Goal: Information Seeking & Learning: Learn about a topic

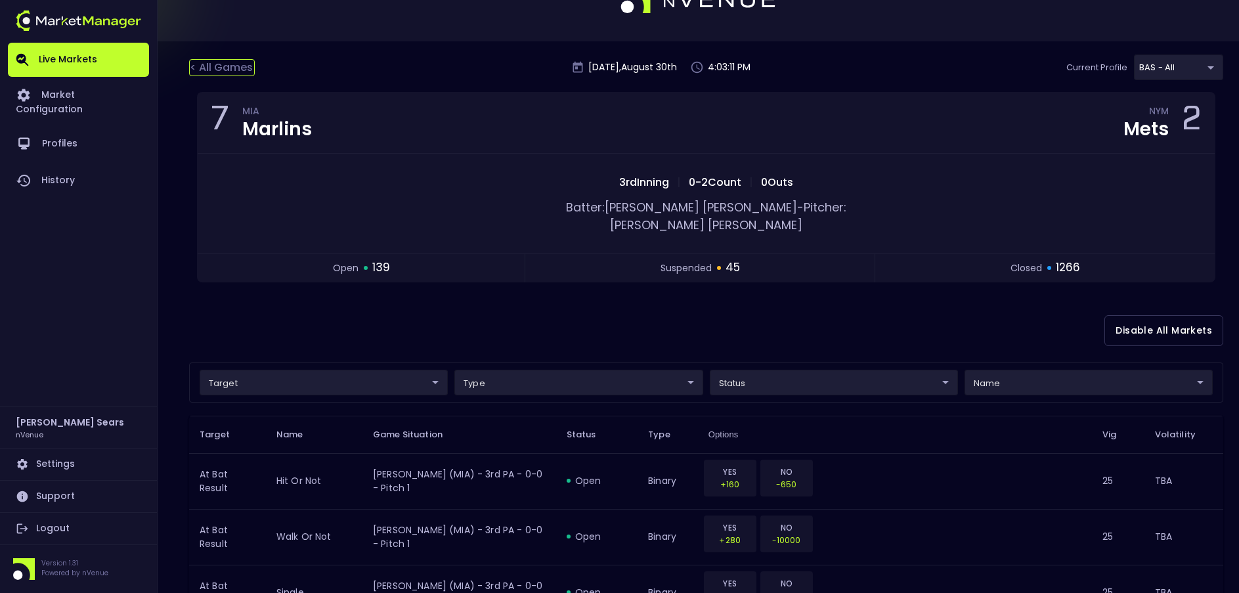
click at [241, 64] on div "< All Games" at bounding box center [222, 67] width 66 height 17
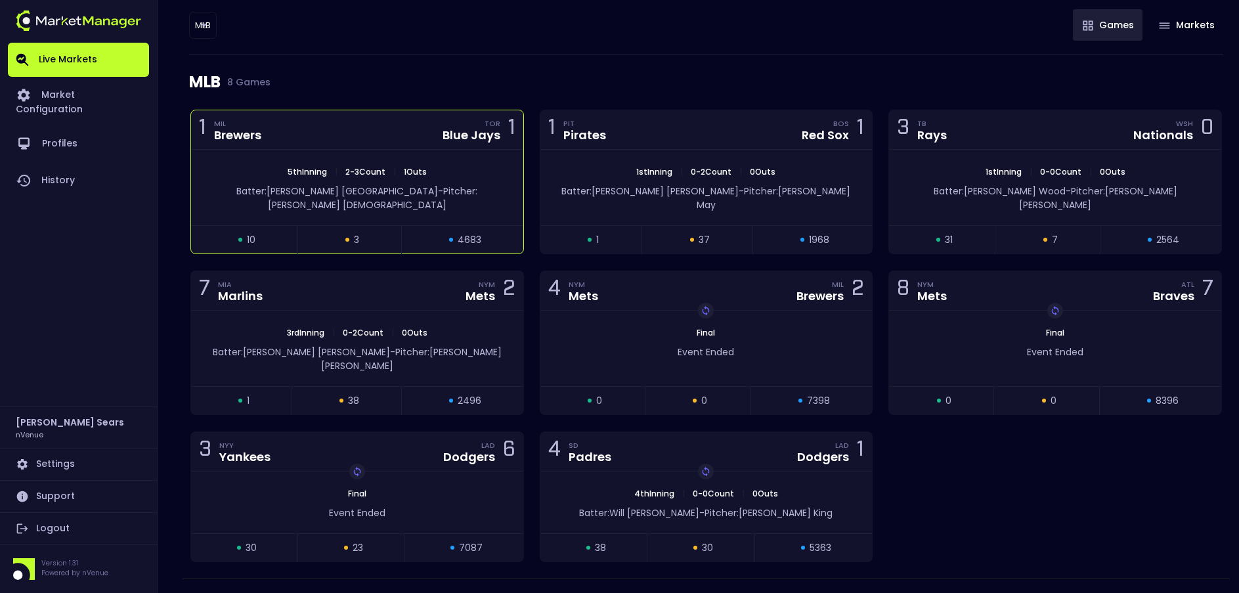
scroll to position [144, 0]
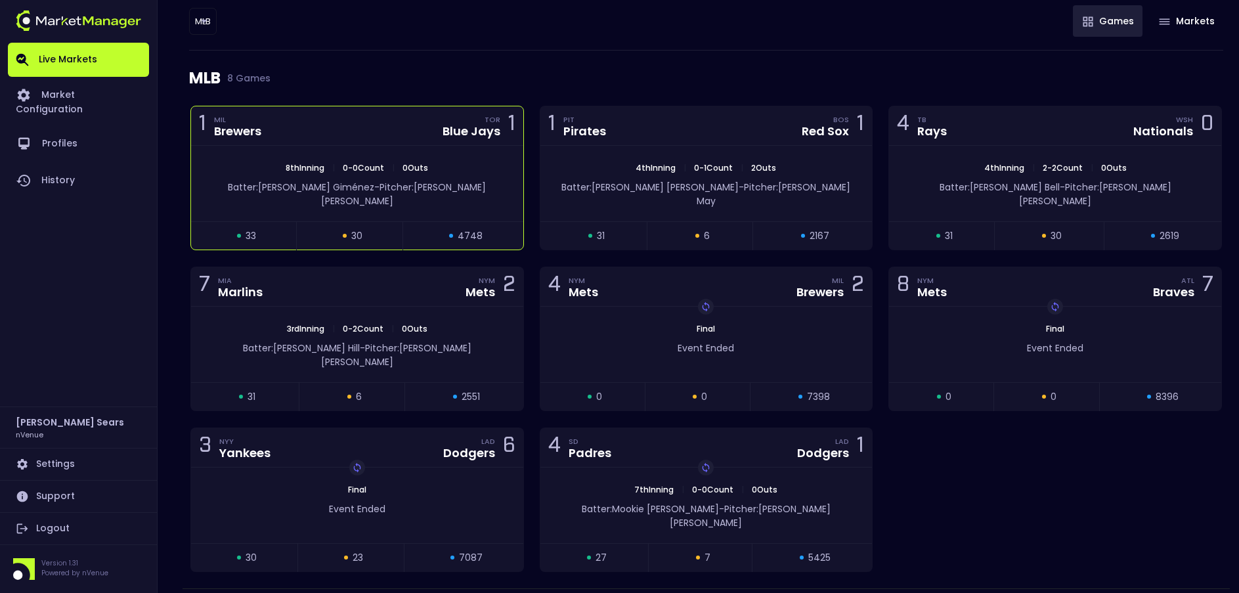
click at [364, 168] on span "0 - 0 Count" at bounding box center [363, 167] width 49 height 11
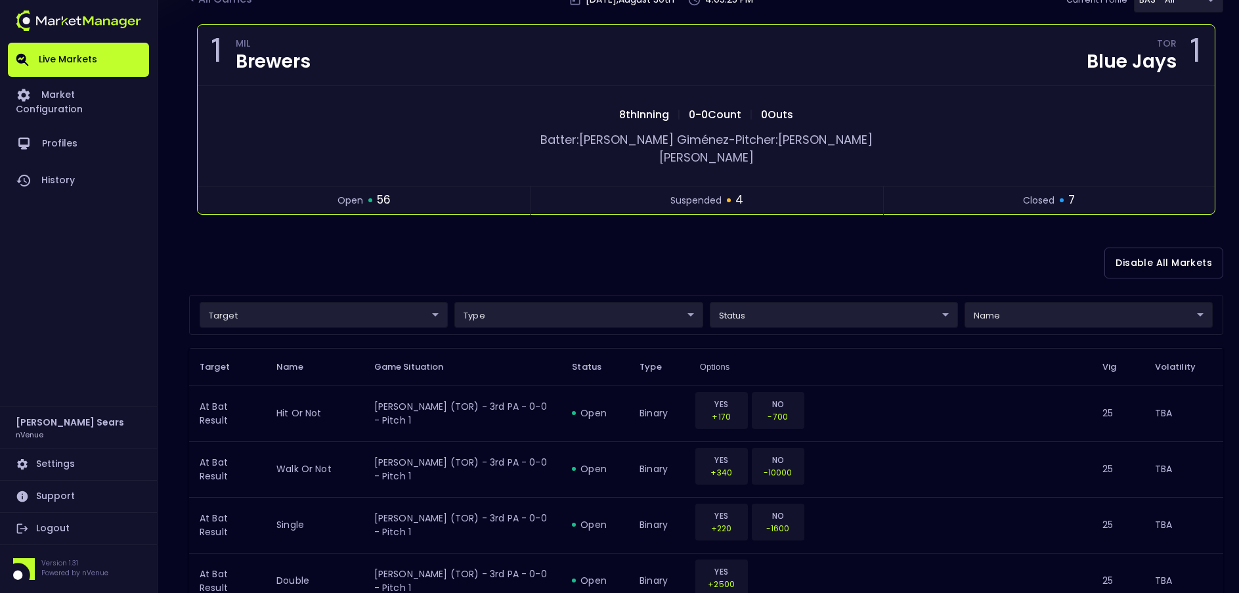
scroll to position [0, 0]
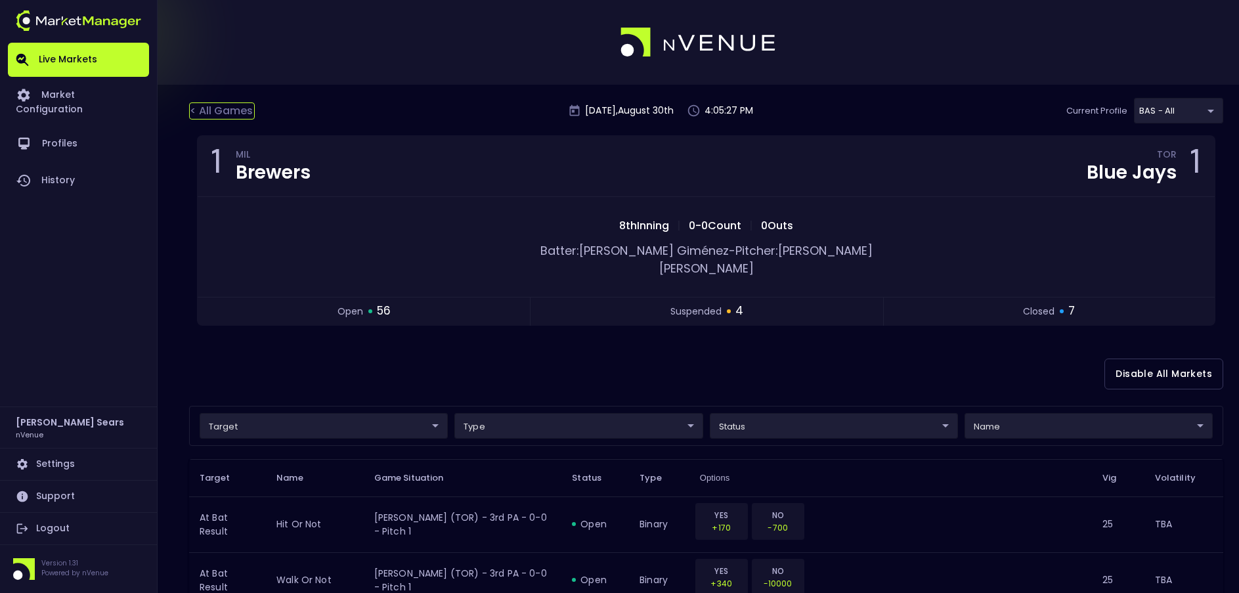
click at [234, 108] on div "< All Games" at bounding box center [222, 110] width 66 height 17
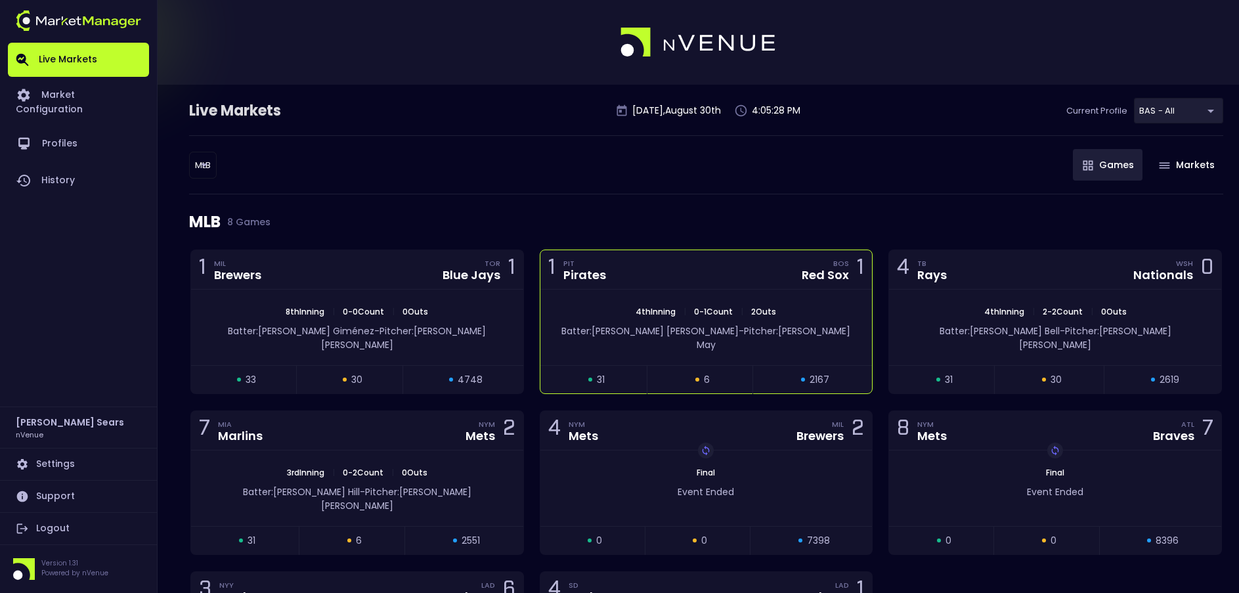
click at [770, 365] on div "open 31 suspended 6 closed 2167" at bounding box center [706, 379] width 332 height 28
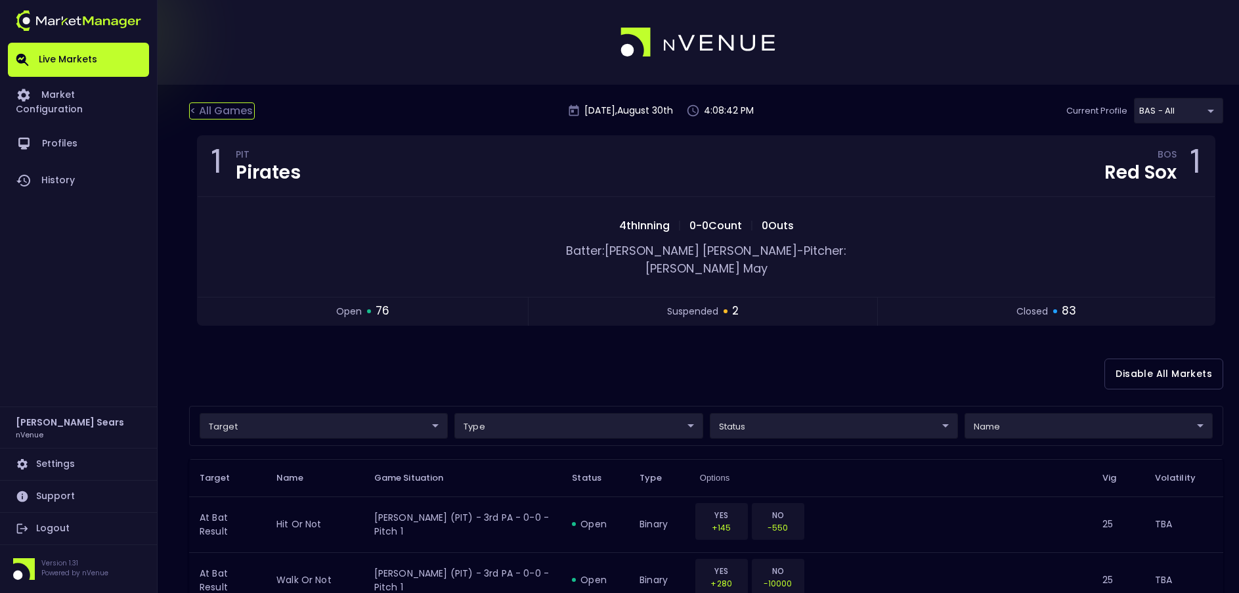
click at [219, 110] on div "< All Games" at bounding box center [222, 110] width 66 height 17
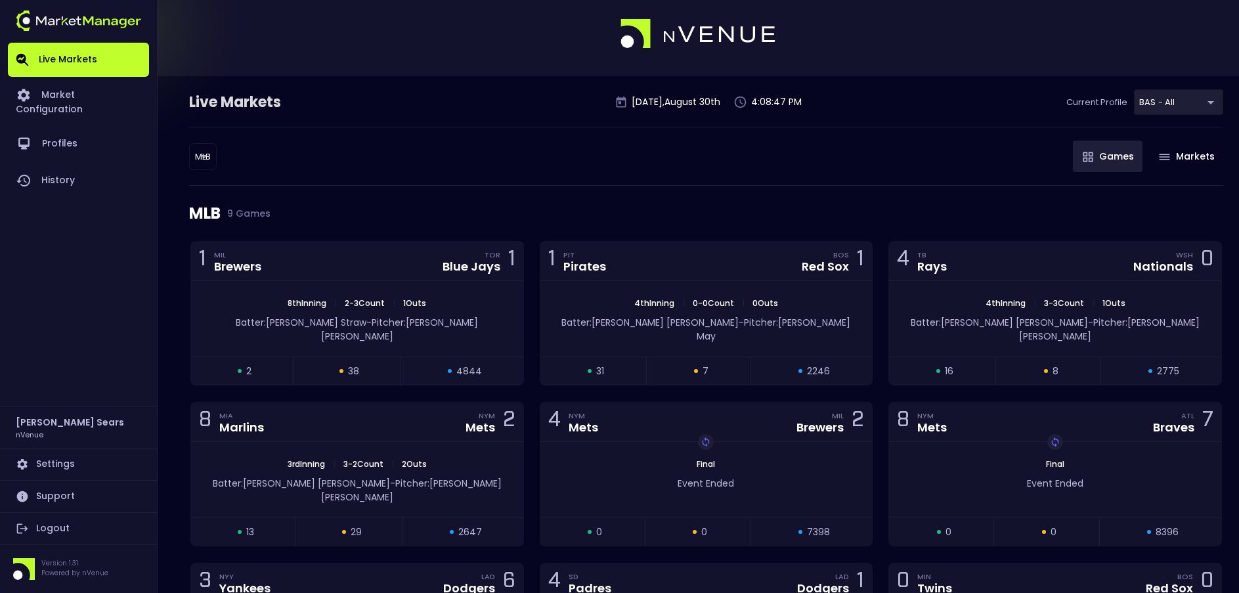
scroll to position [10, 0]
click at [459, 424] on div "8 MIA Marlins NYM Mets 2" at bounding box center [357, 420] width 332 height 39
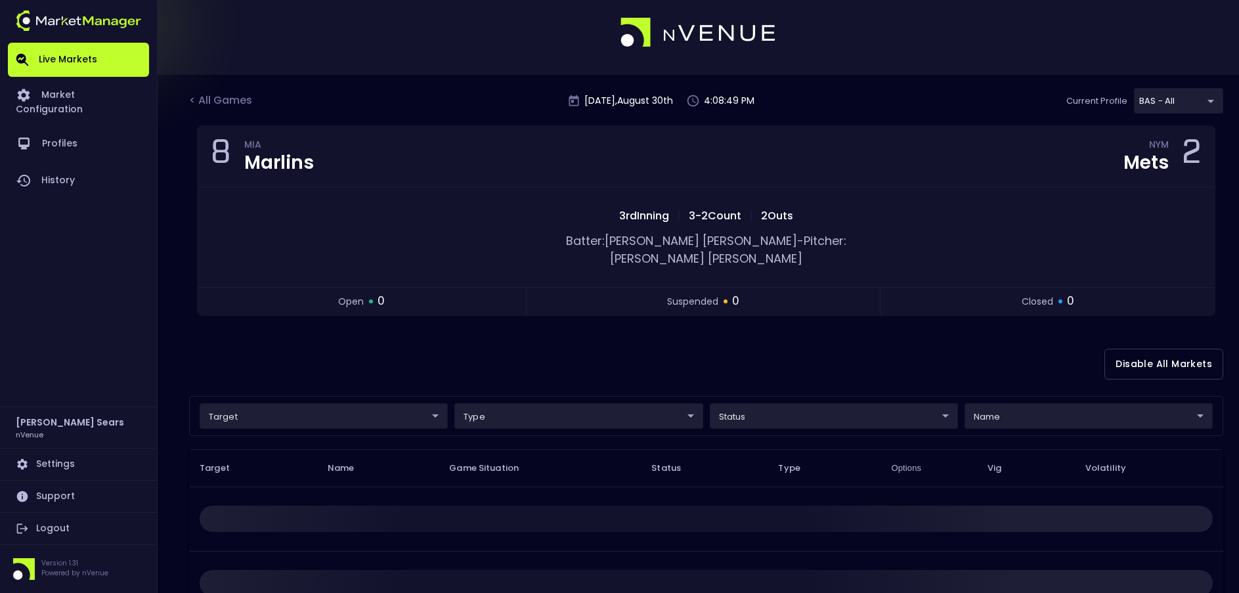
scroll to position [0, 0]
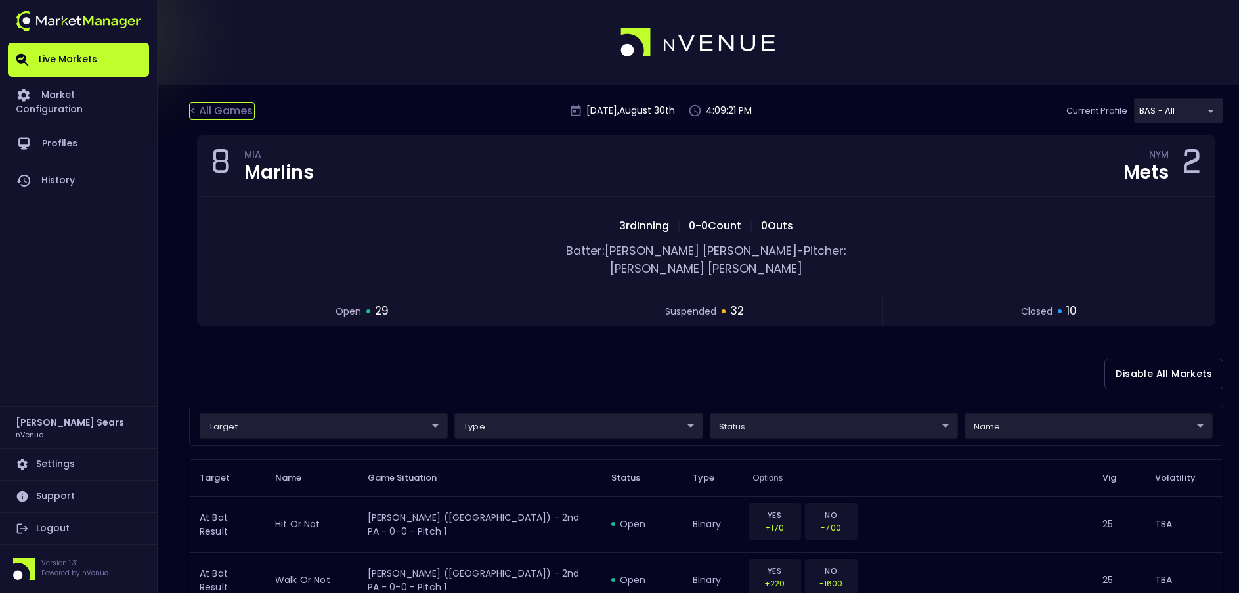
click at [228, 106] on div "< All Games" at bounding box center [222, 110] width 66 height 17
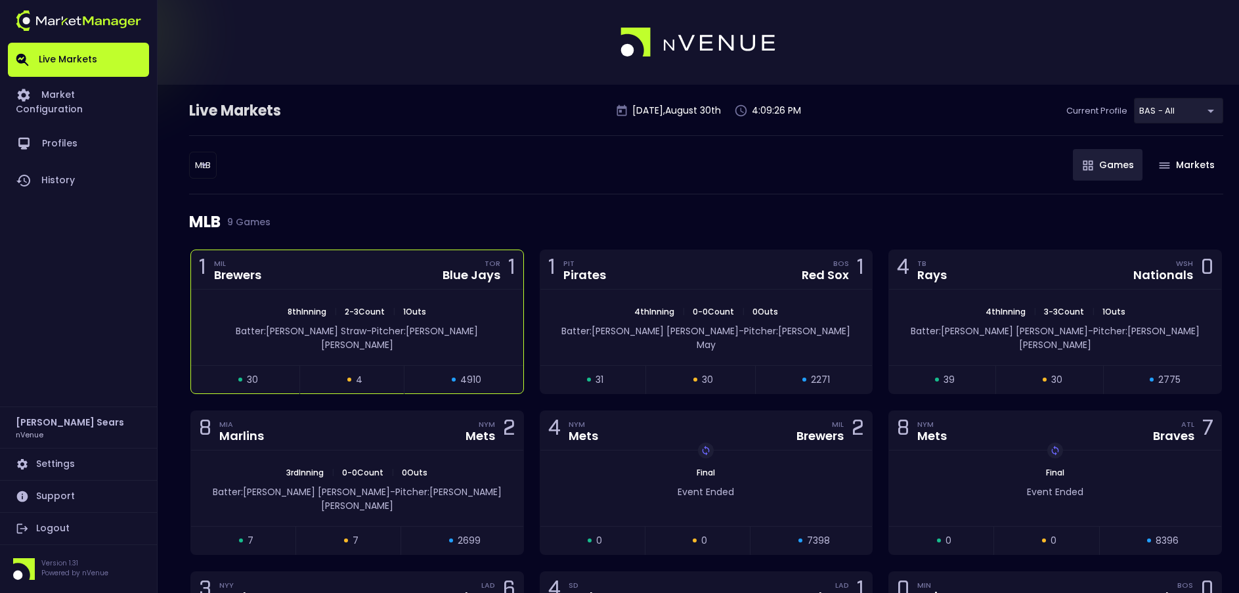
click at [434, 280] on div "1 MIL Brewers TOR Blue Jays 1" at bounding box center [357, 269] width 332 height 39
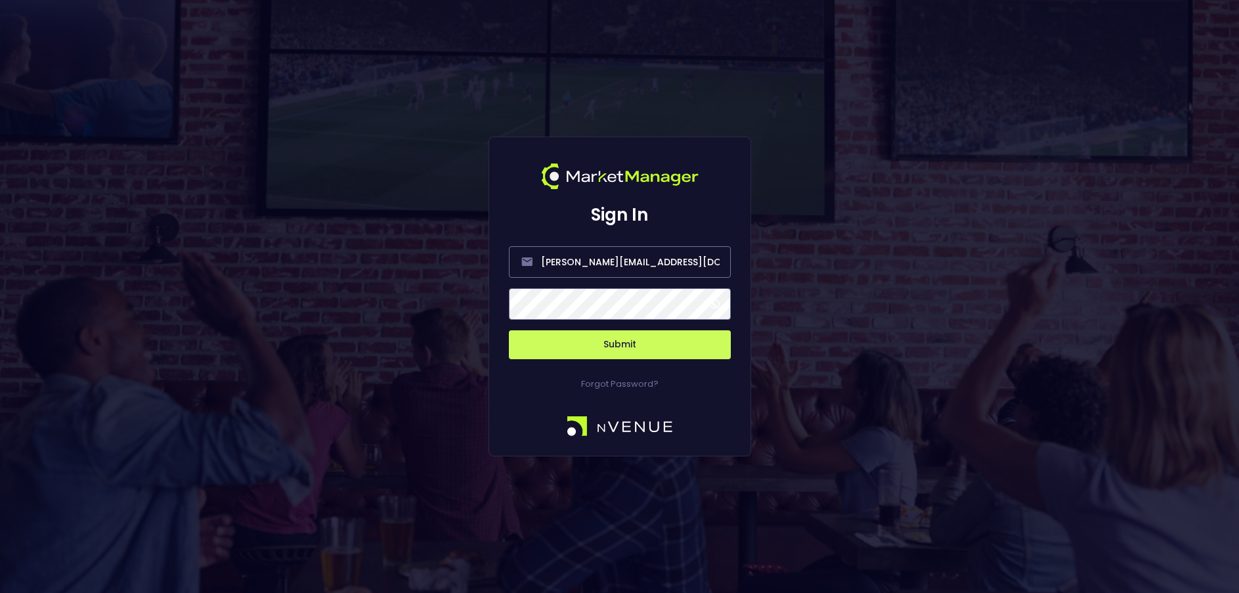
click at [719, 305] on span at bounding box center [714, 304] width 12 height 12
click at [695, 354] on button "Submit" at bounding box center [620, 344] width 222 height 29
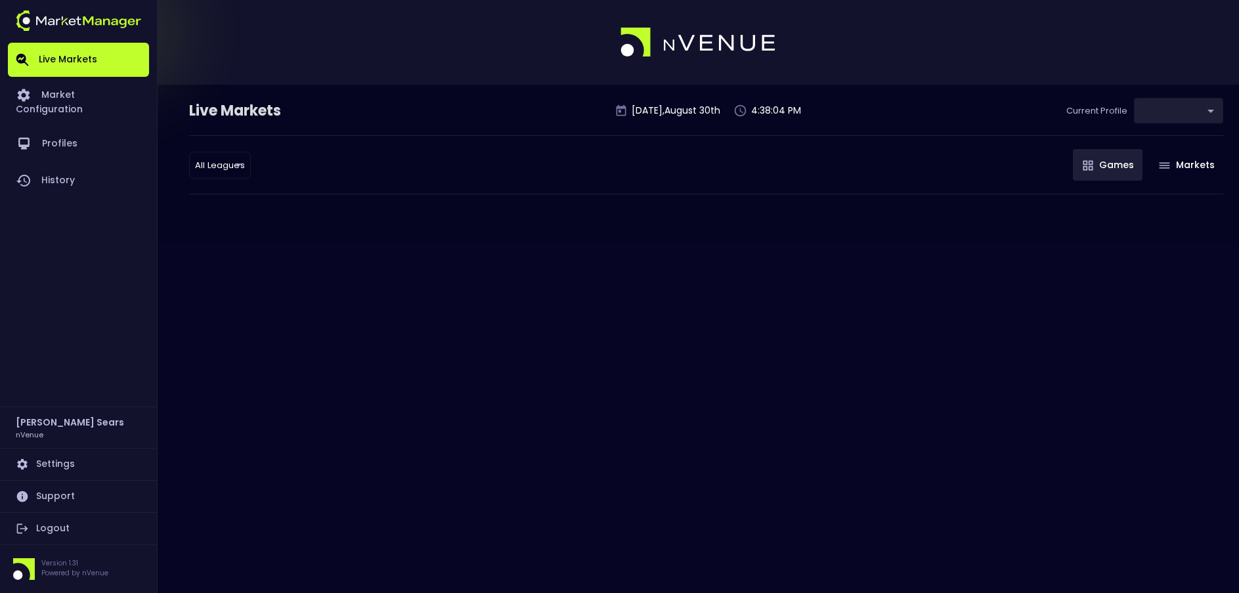
type input "0d810fa5-e353-4d9c-b11d-31f095cae871"
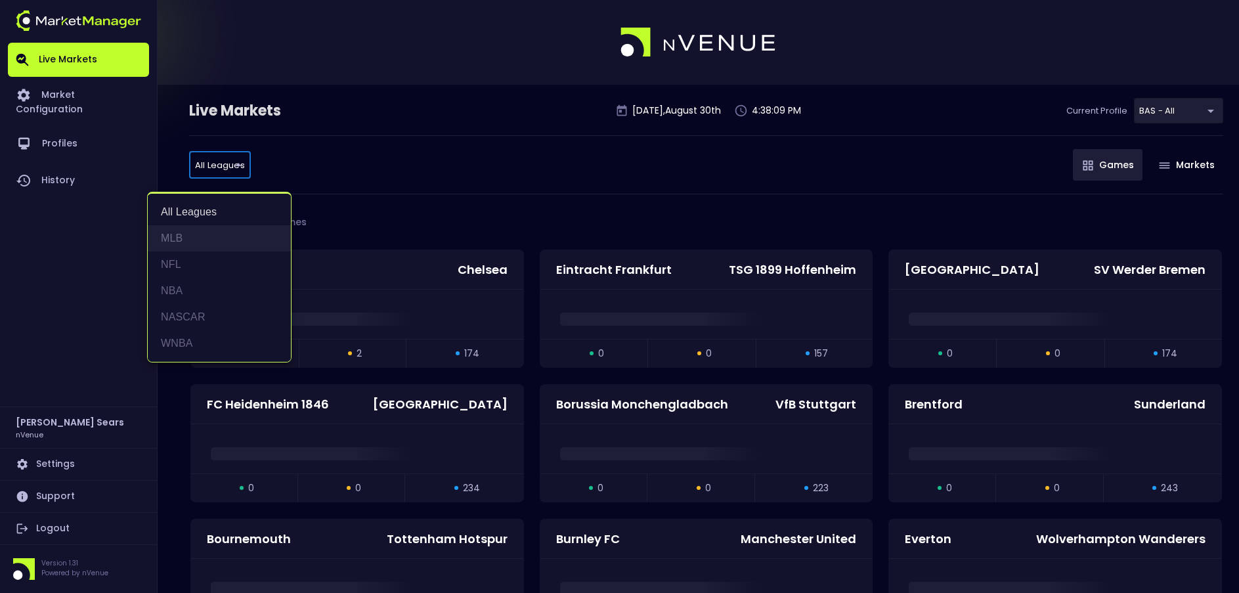
click at [177, 237] on li "MLB" at bounding box center [219, 238] width 143 height 26
type input "MLB"
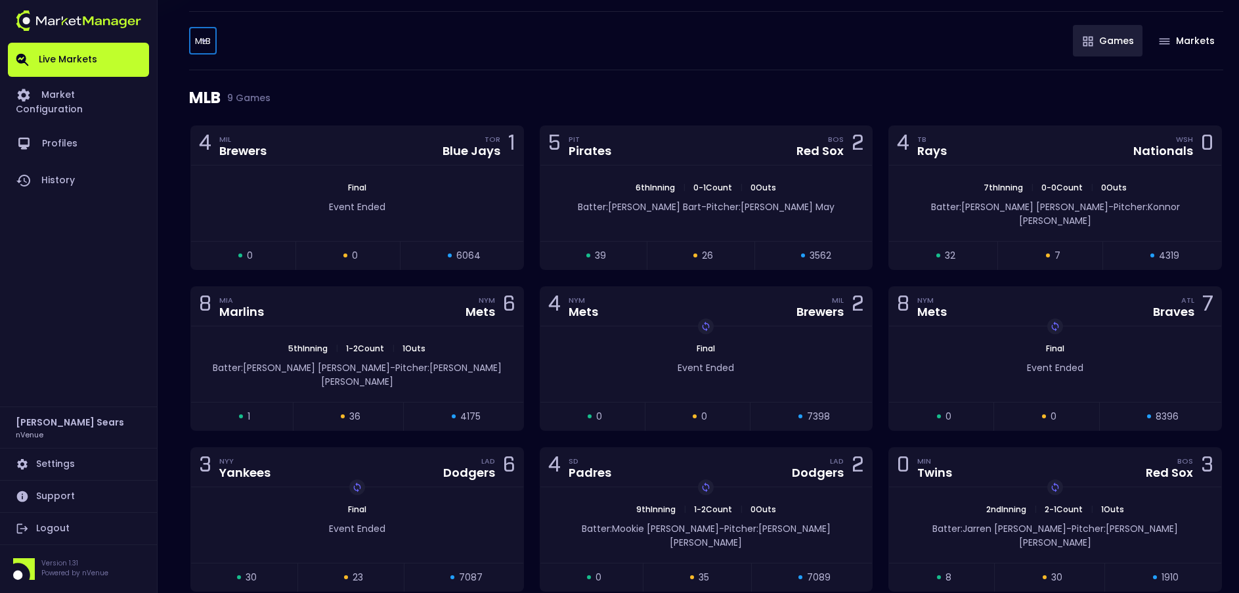
scroll to position [148, 0]
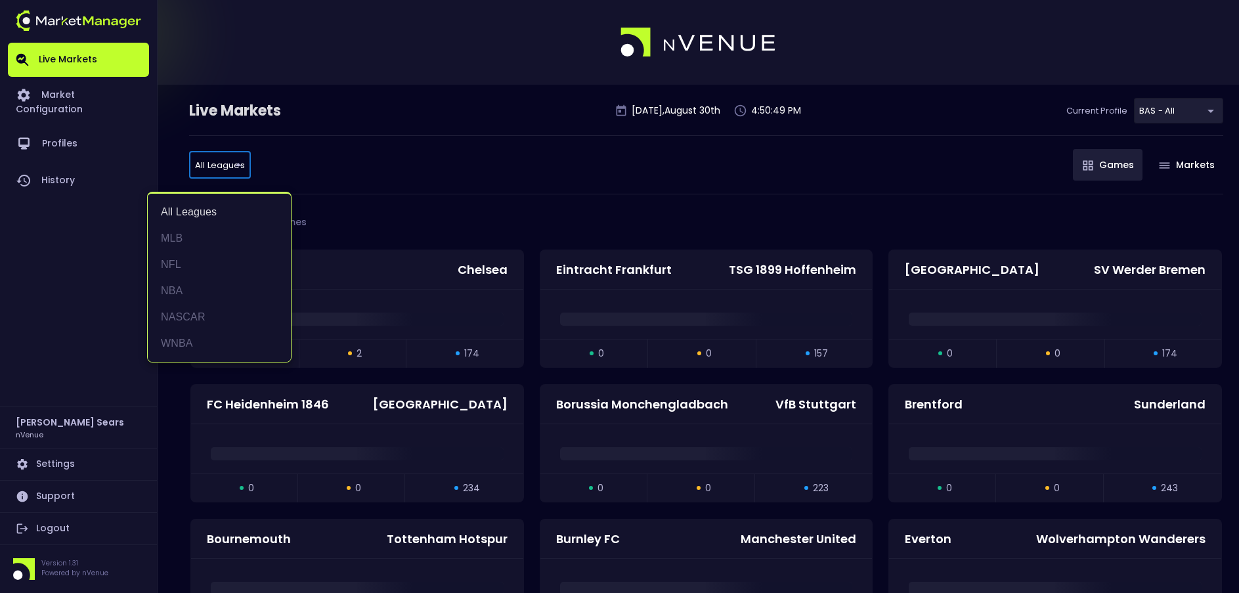
click at [185, 236] on li "MLB" at bounding box center [219, 238] width 143 height 26
type input "MLB"
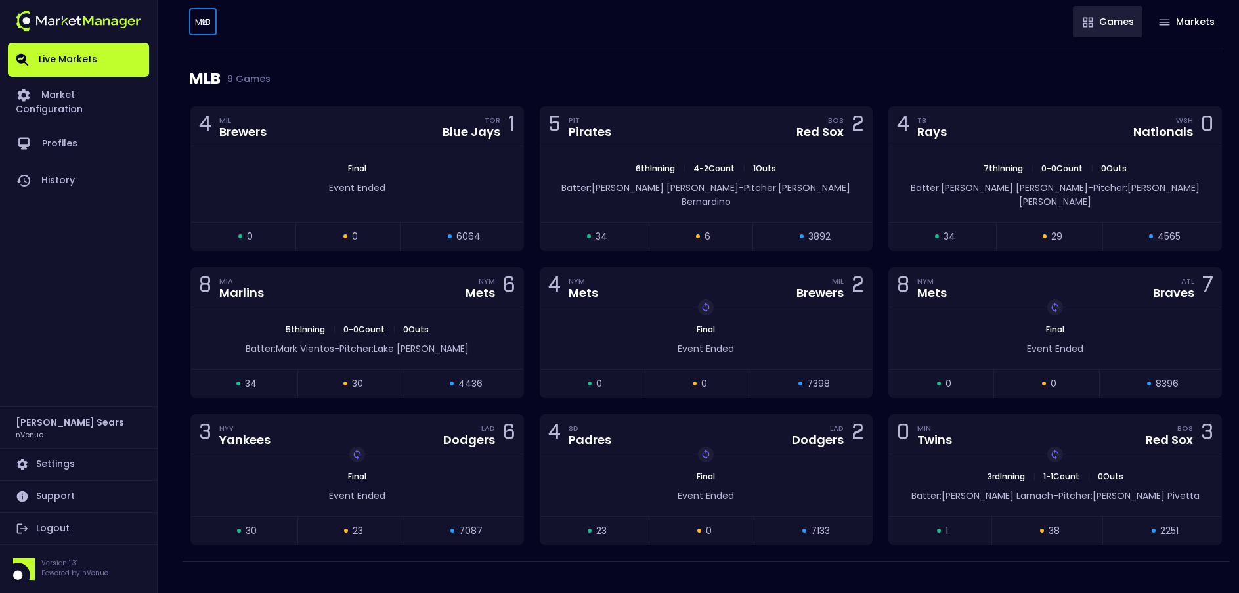
scroll to position [145, 0]
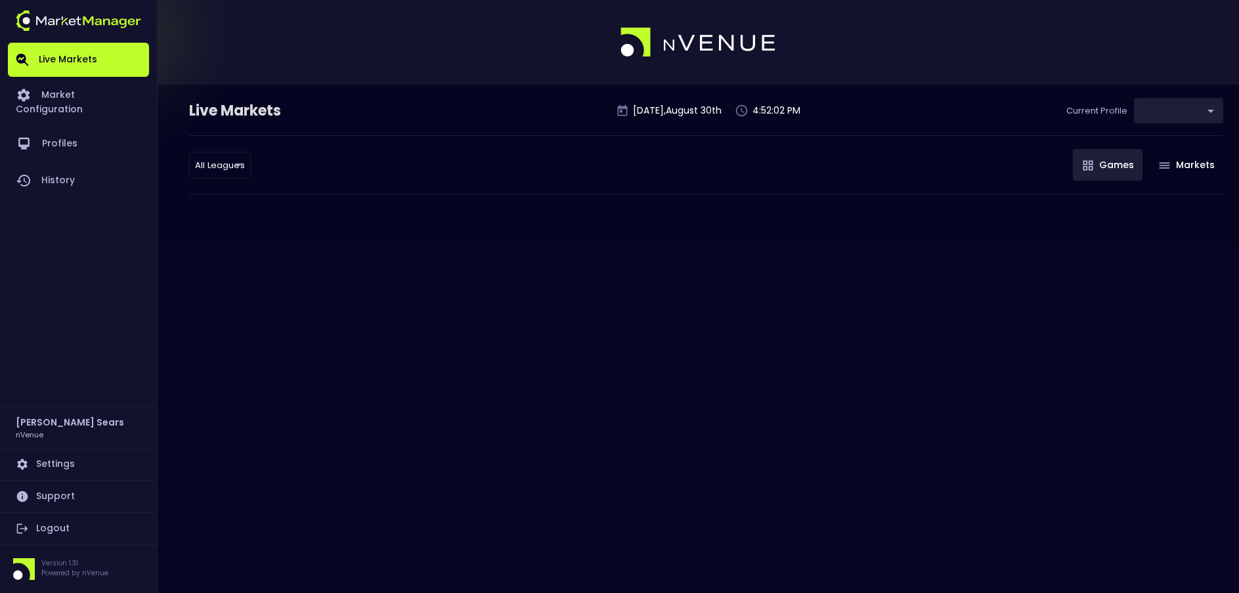
type input "0d810fa5-e353-4d9c-b11d-31f095cae871"
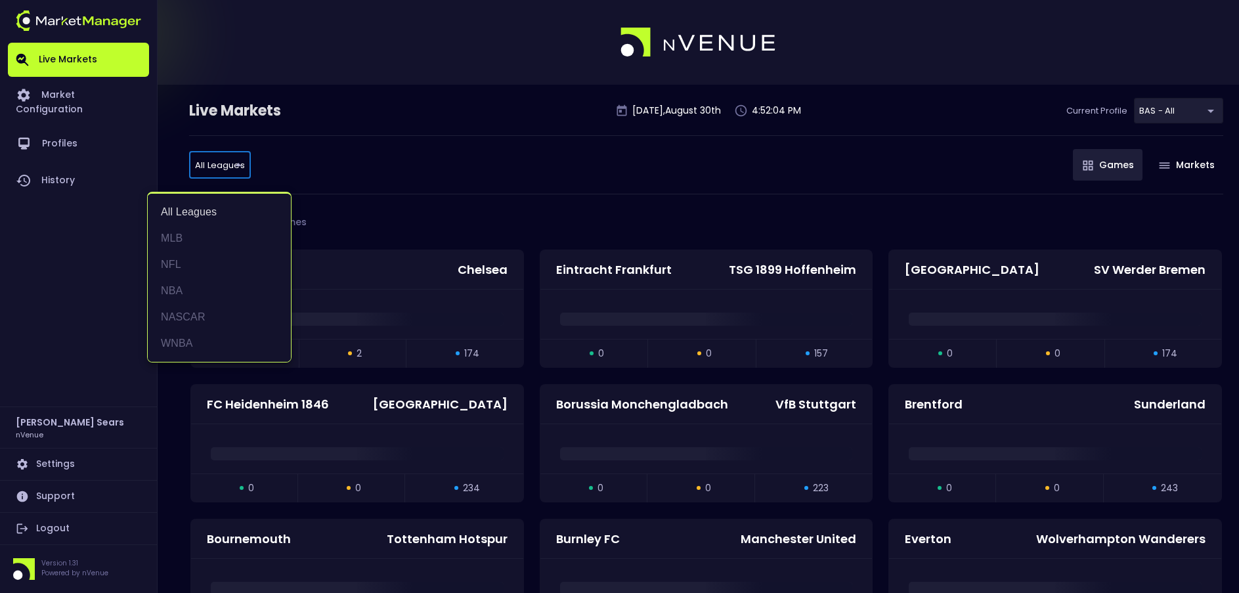
click at [181, 235] on li "MLB" at bounding box center [219, 238] width 143 height 26
type input "MLB"
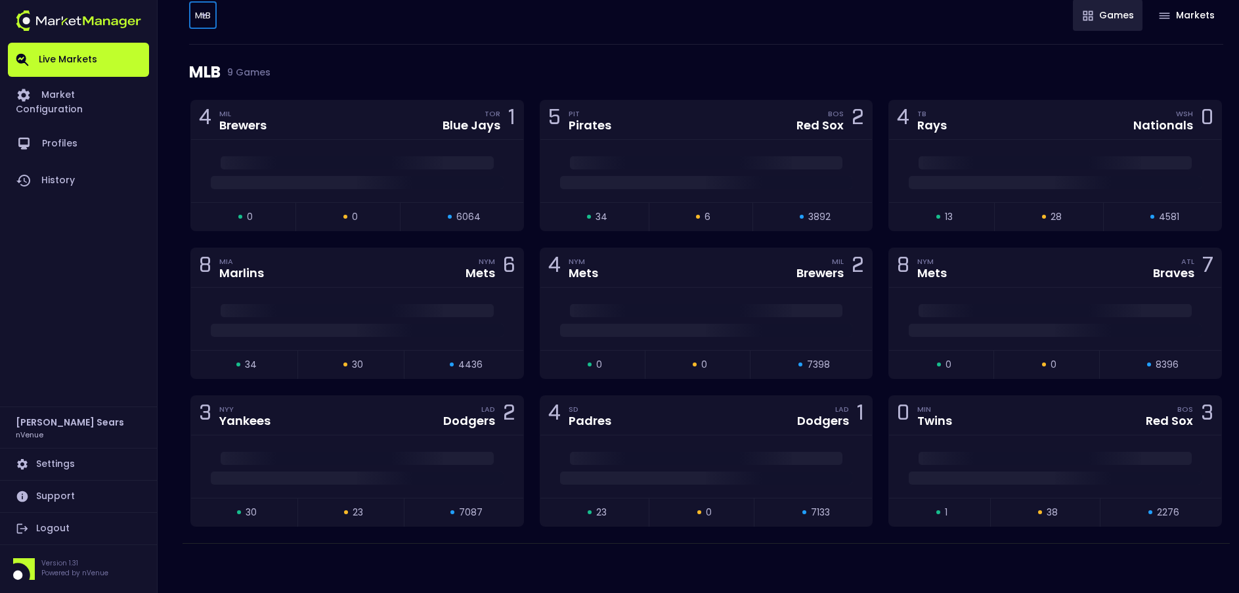
scroll to position [148, 0]
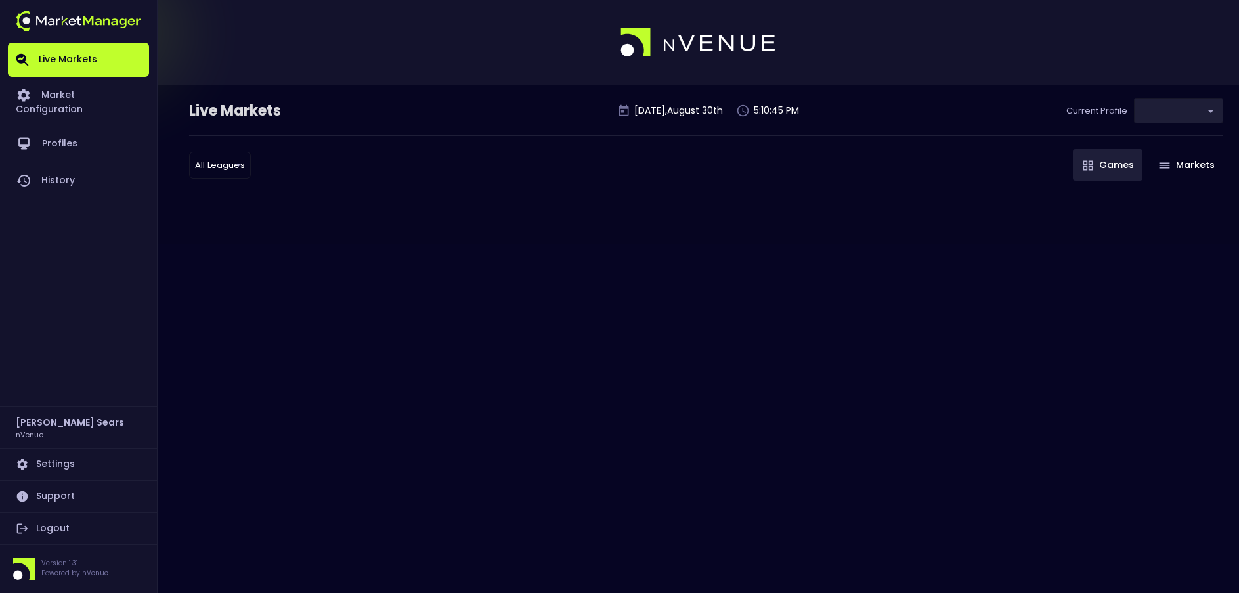
type input "0d810fa5-e353-4d9c-b11d-31f095cae871"
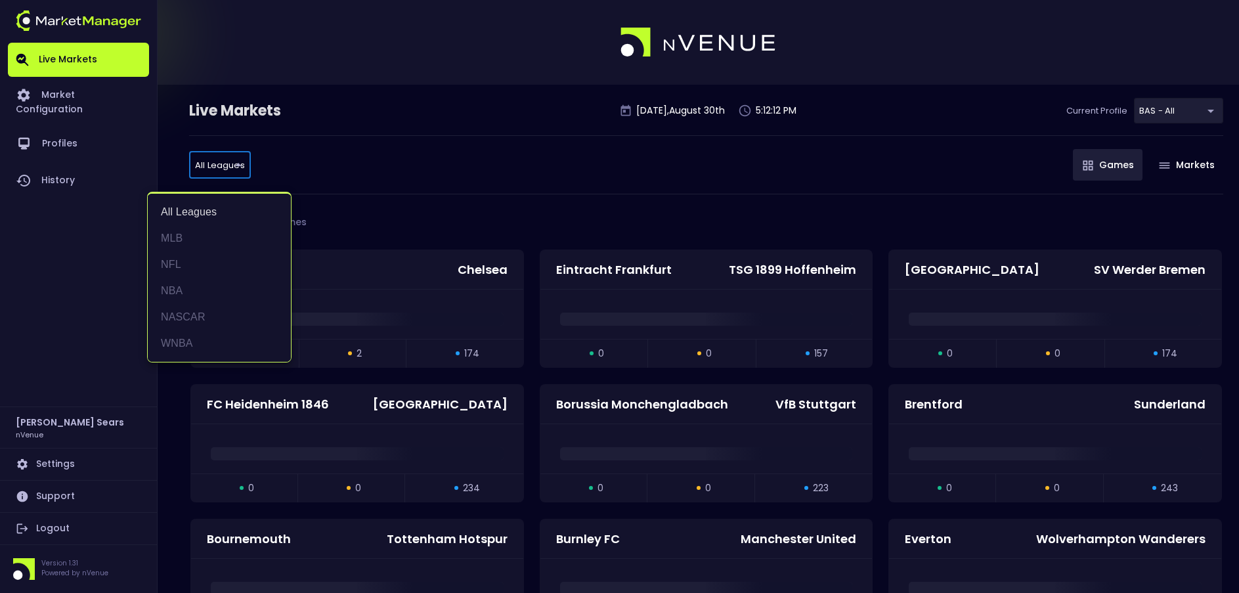
click at [177, 238] on li "MLB" at bounding box center [219, 238] width 143 height 26
type input "MLB"
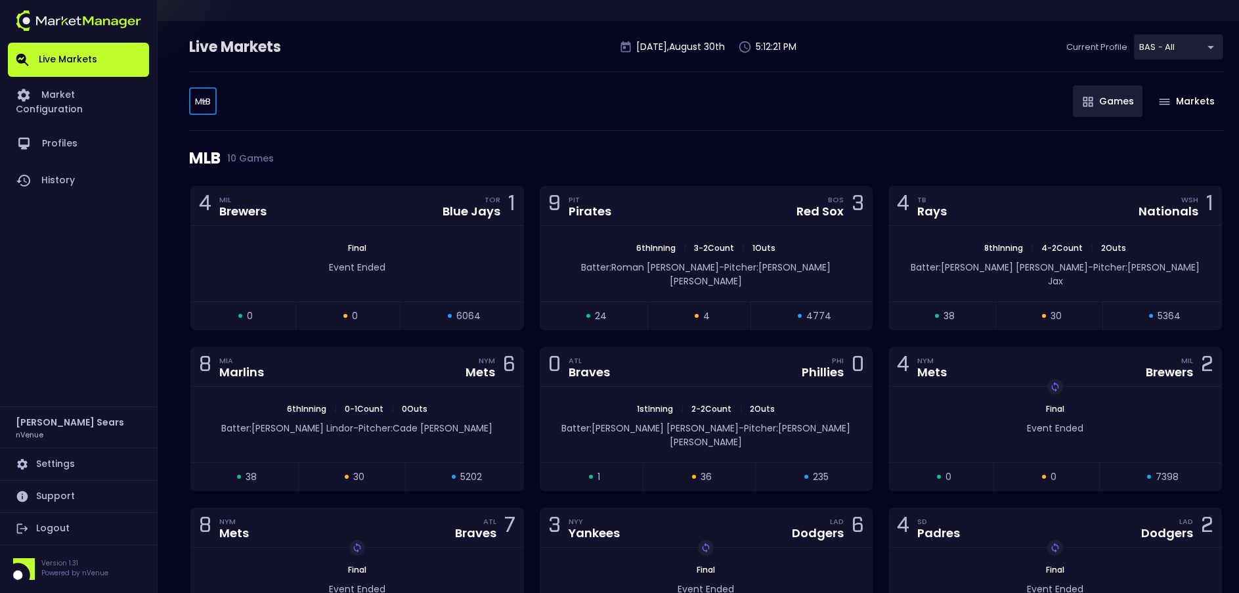
scroll to position [65, 0]
click at [684, 385] on div "1st Inning | 2 - 3 Count | 2 Outs Batter: Ronald Acuña Jr. - Pitcher: Cristophe…" at bounding box center [706, 423] width 332 height 76
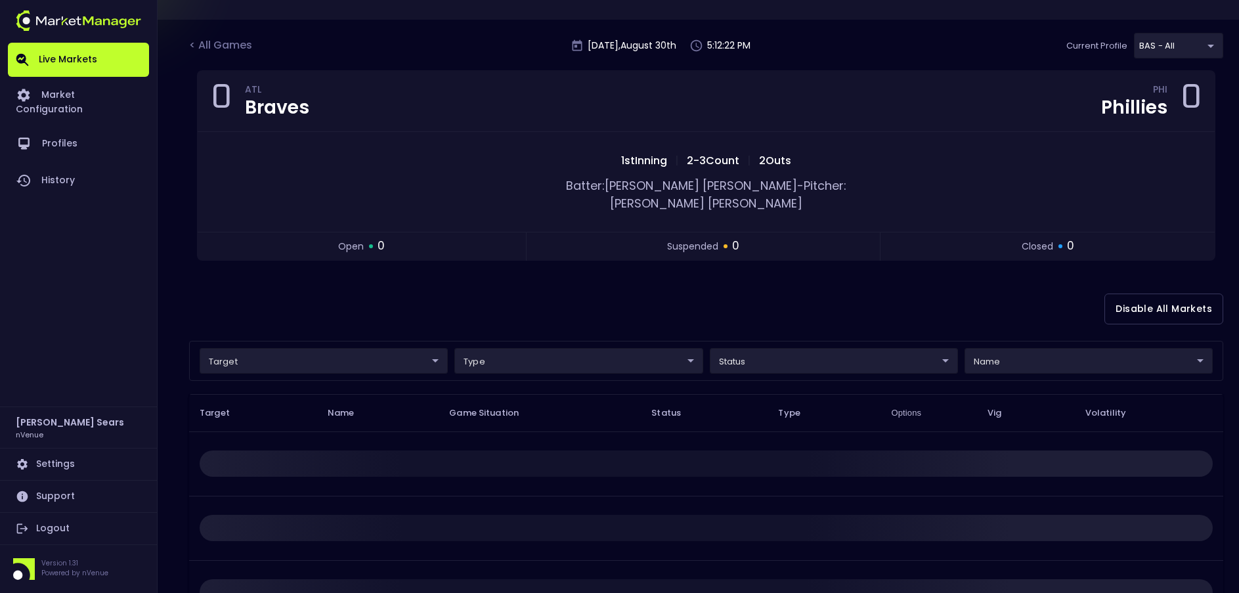
scroll to position [1, 0]
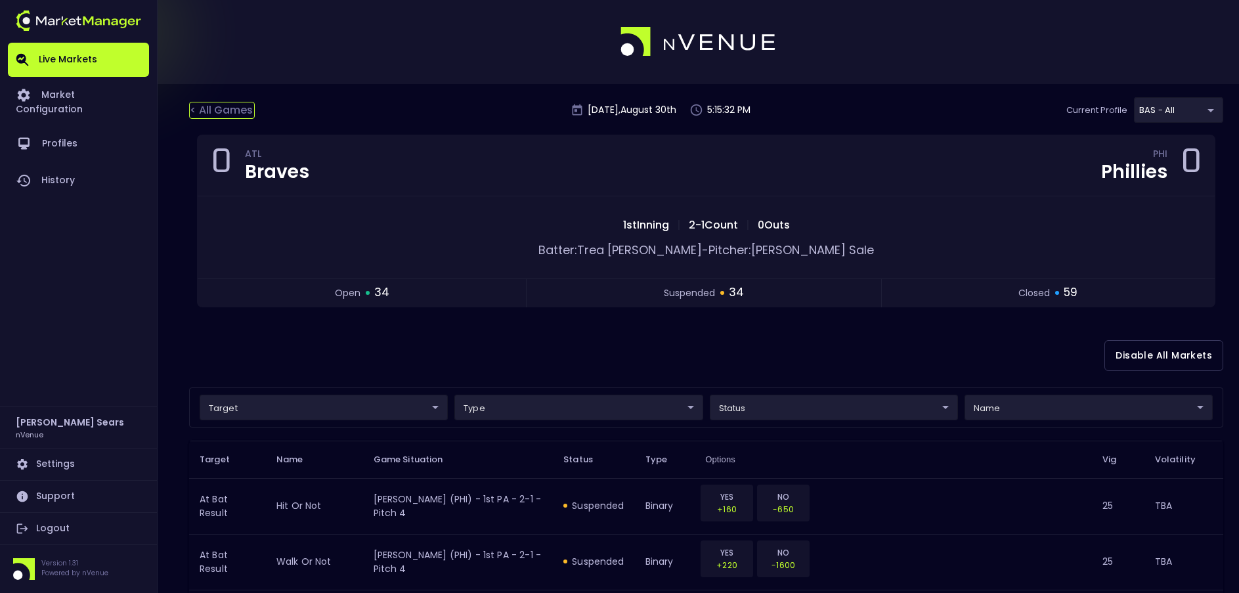
click at [214, 108] on div "< All Games" at bounding box center [222, 110] width 66 height 17
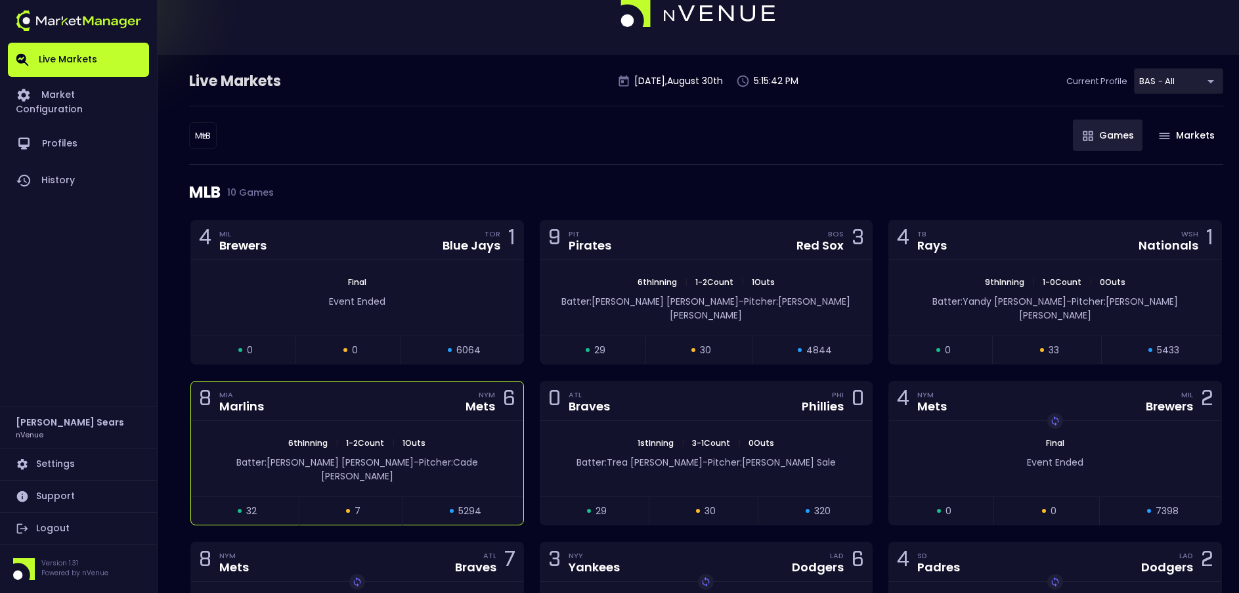
scroll to position [0, 0]
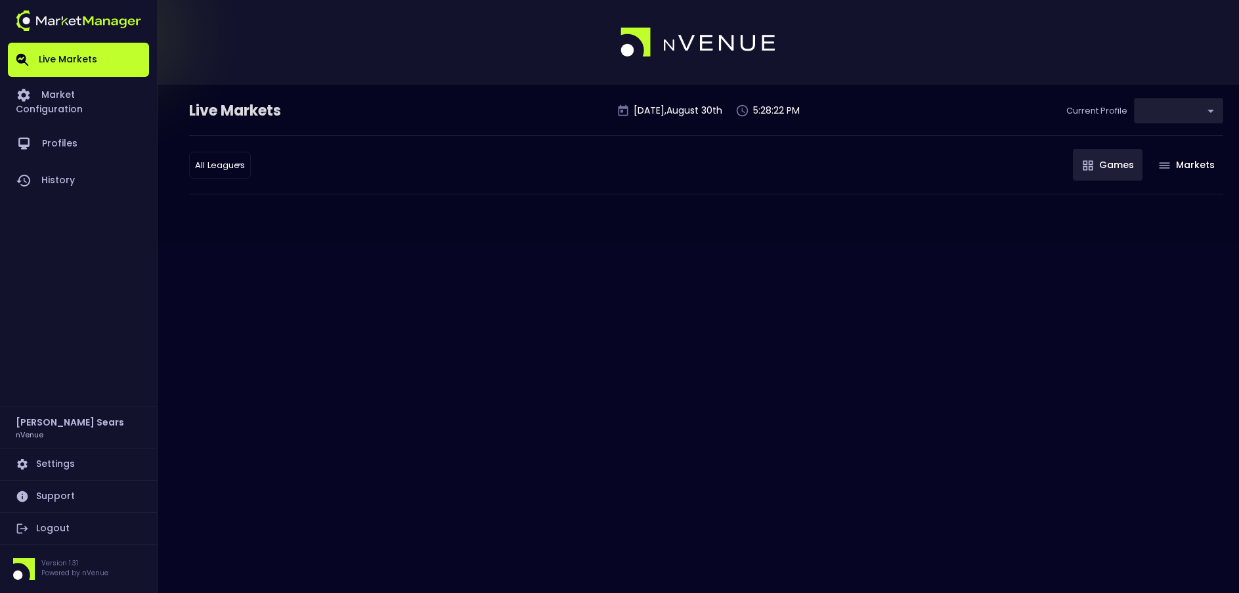
type input "0d810fa5-e353-4d9c-b11d-31f095cae871"
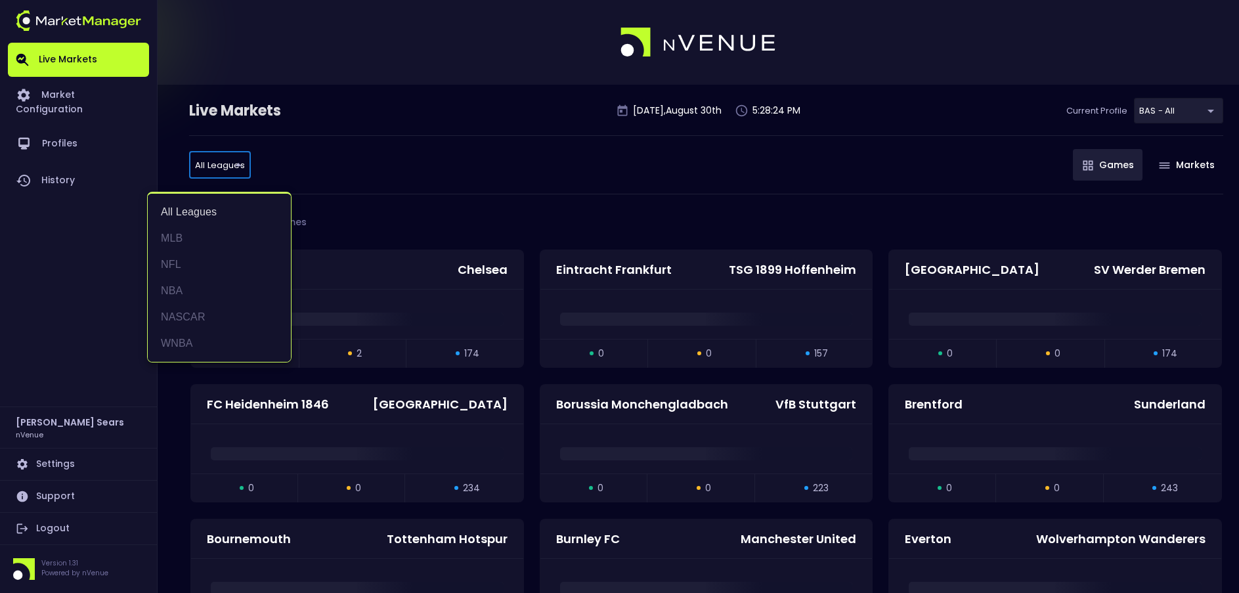
click at [177, 234] on li "MLB" at bounding box center [219, 238] width 143 height 26
type input "MLB"
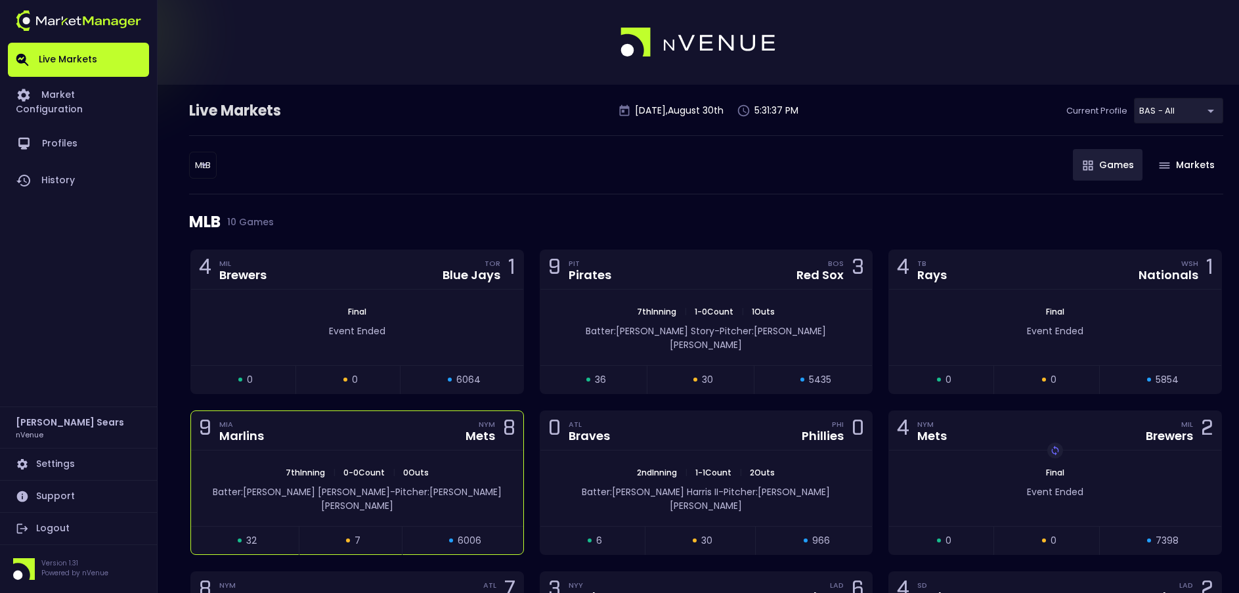
click at [449, 450] on div "7th Inning | 0 - 0 Count | 0 Outs Batter: Xavier Edwards - Pitcher: Tyler Rogers" at bounding box center [357, 488] width 332 height 76
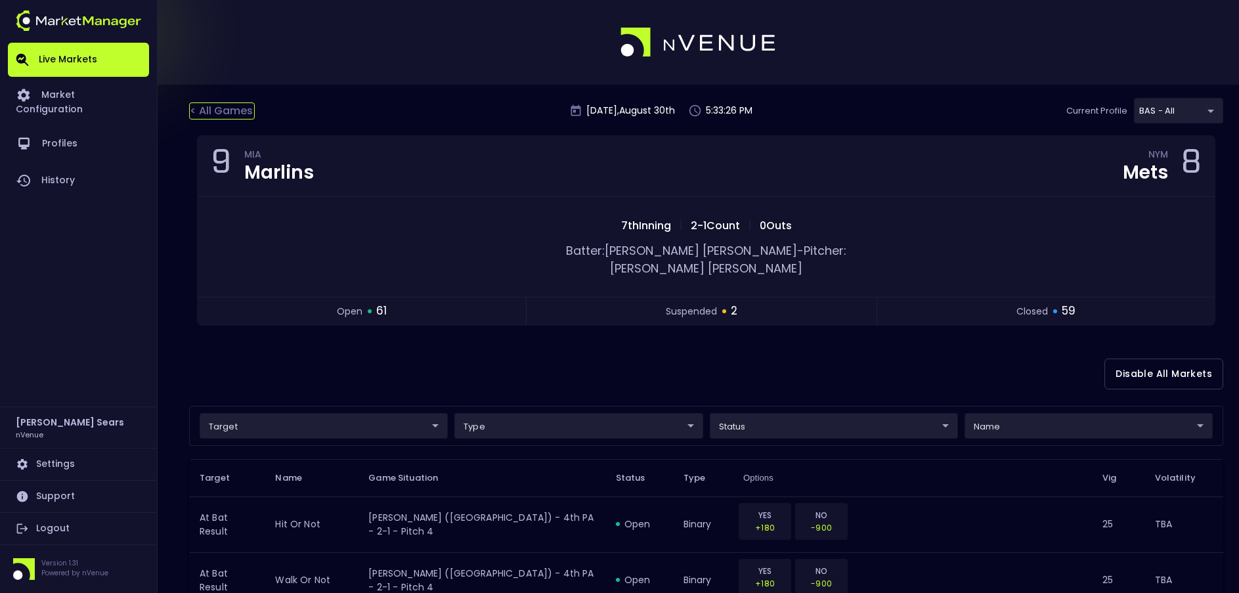
click at [226, 108] on div "< All Games" at bounding box center [222, 110] width 66 height 17
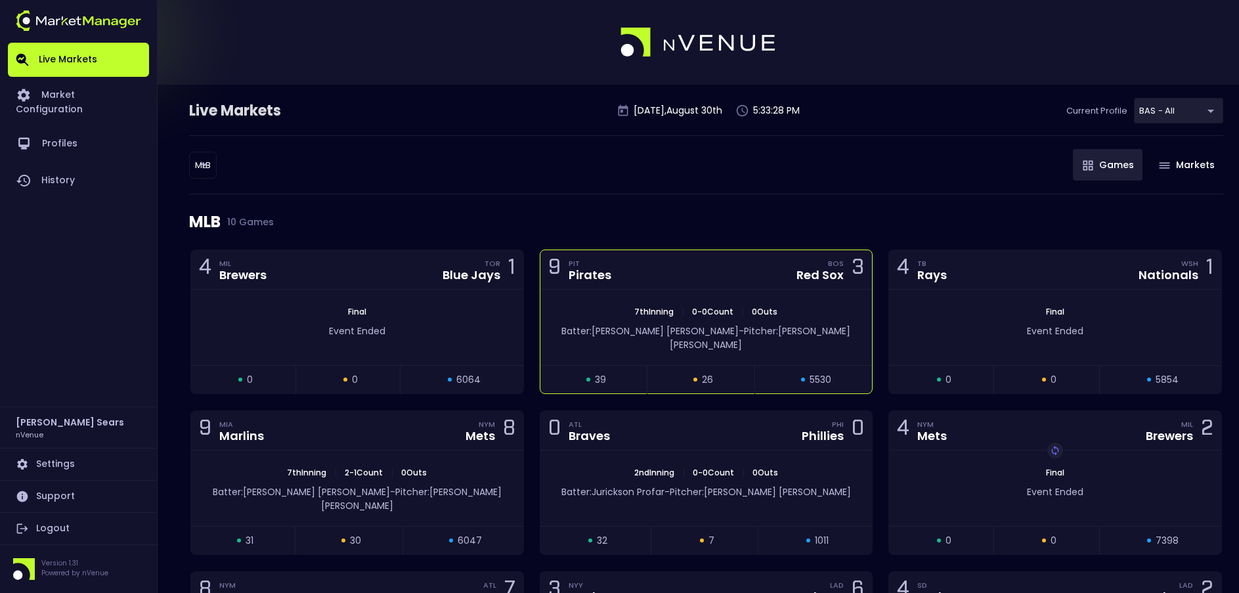
click at [857, 280] on div "3" at bounding box center [858, 269] width 12 height 24
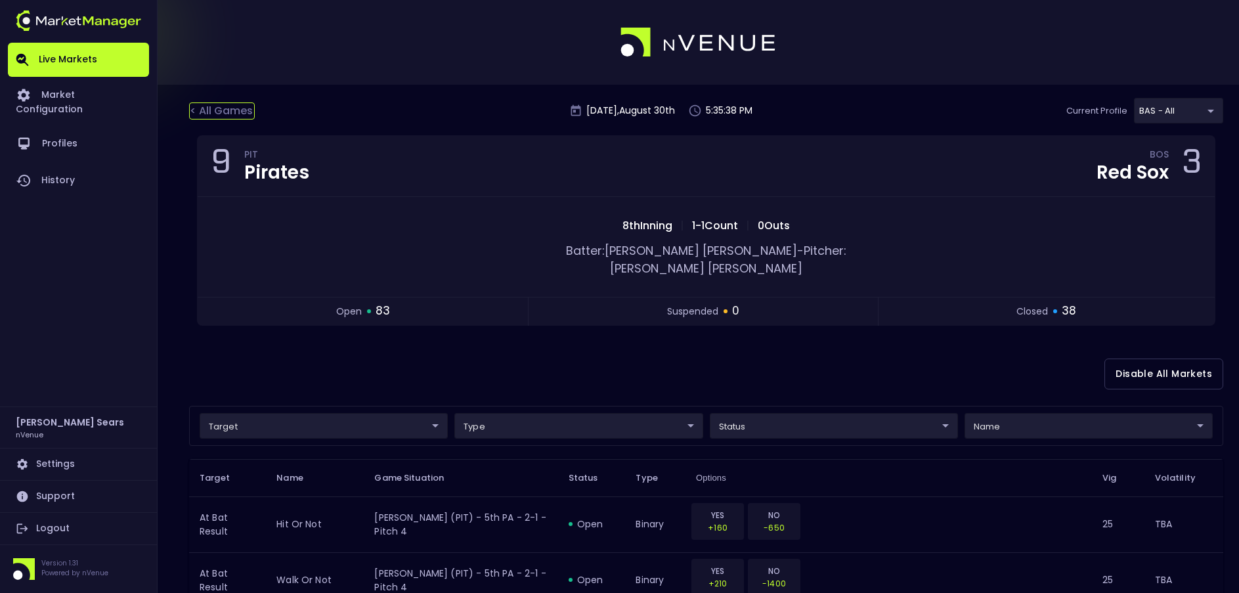
click at [241, 112] on div "< All Games" at bounding box center [222, 110] width 66 height 17
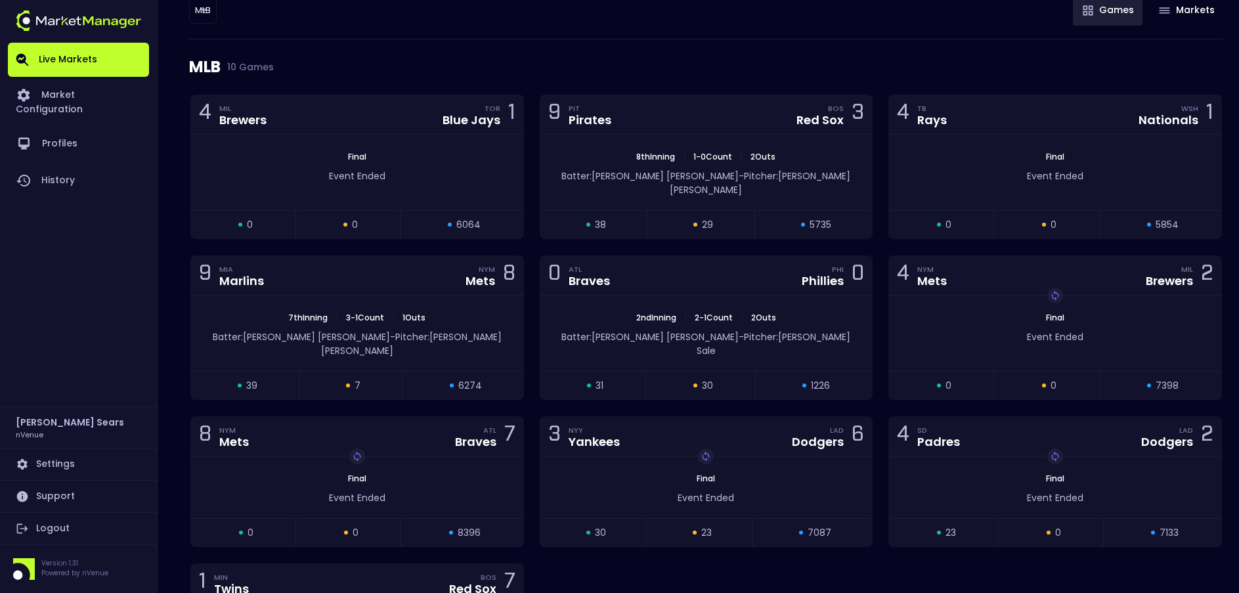
scroll to position [156, 0]
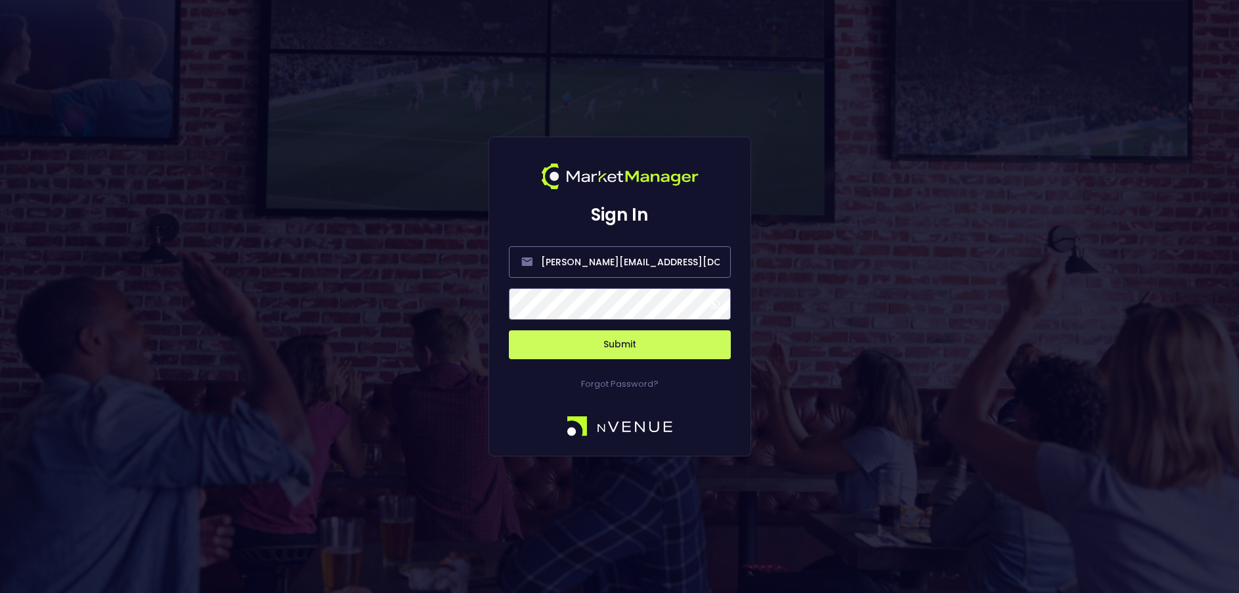
click at [718, 305] on span at bounding box center [714, 304] width 12 height 12
click at [631, 344] on button "Submit" at bounding box center [620, 344] width 222 height 29
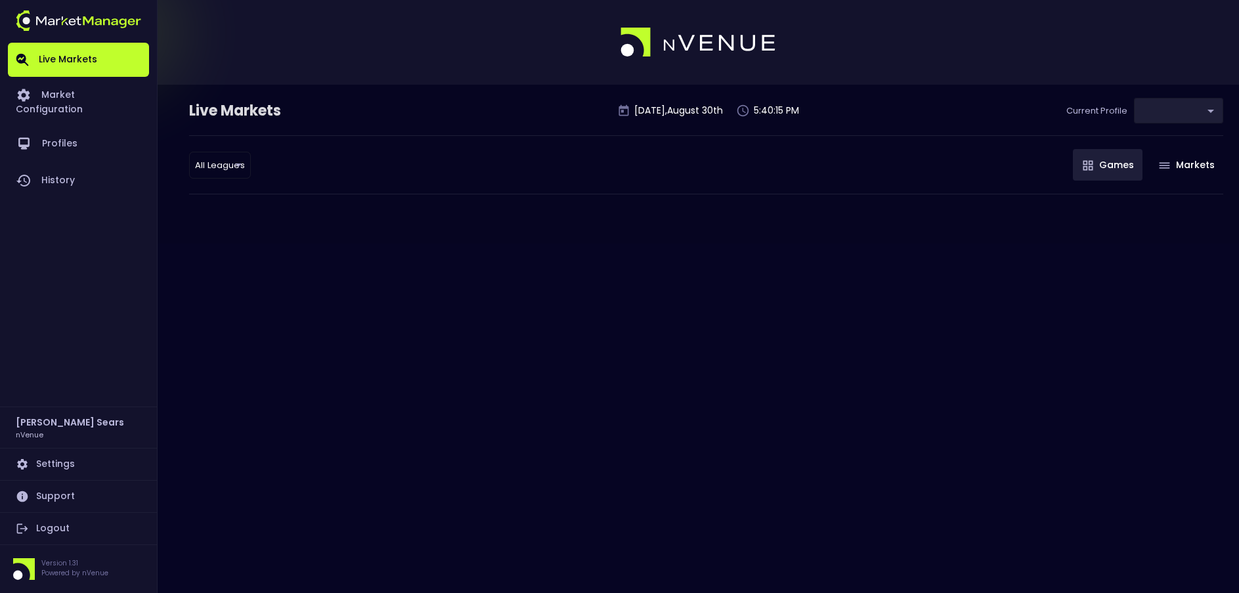
type input "0d810fa5-e353-4d9c-b11d-31f095cae871"
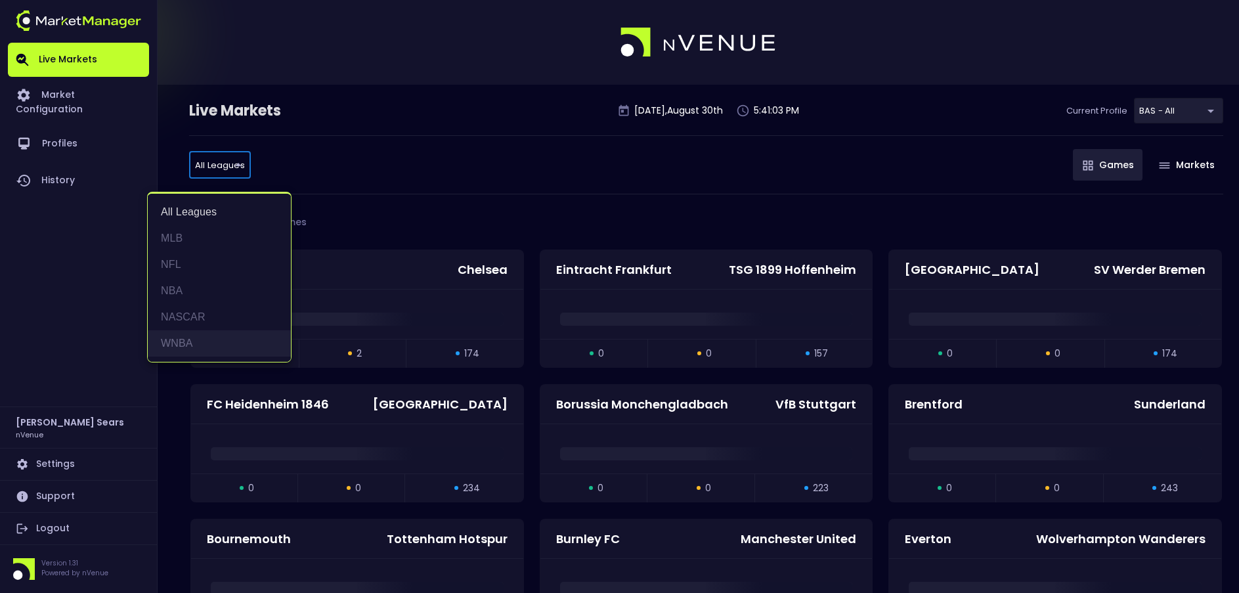
click at [186, 345] on li "WNBA" at bounding box center [219, 343] width 143 height 26
type input "WNBA"
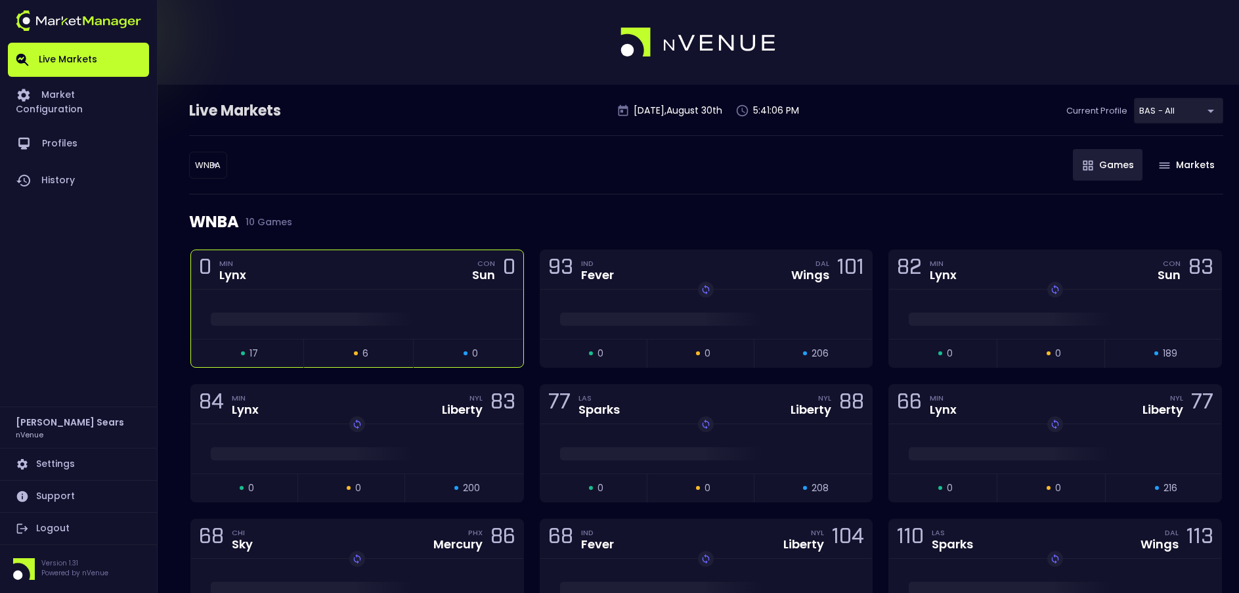
click at [470, 303] on div at bounding box center [357, 314] width 332 height 49
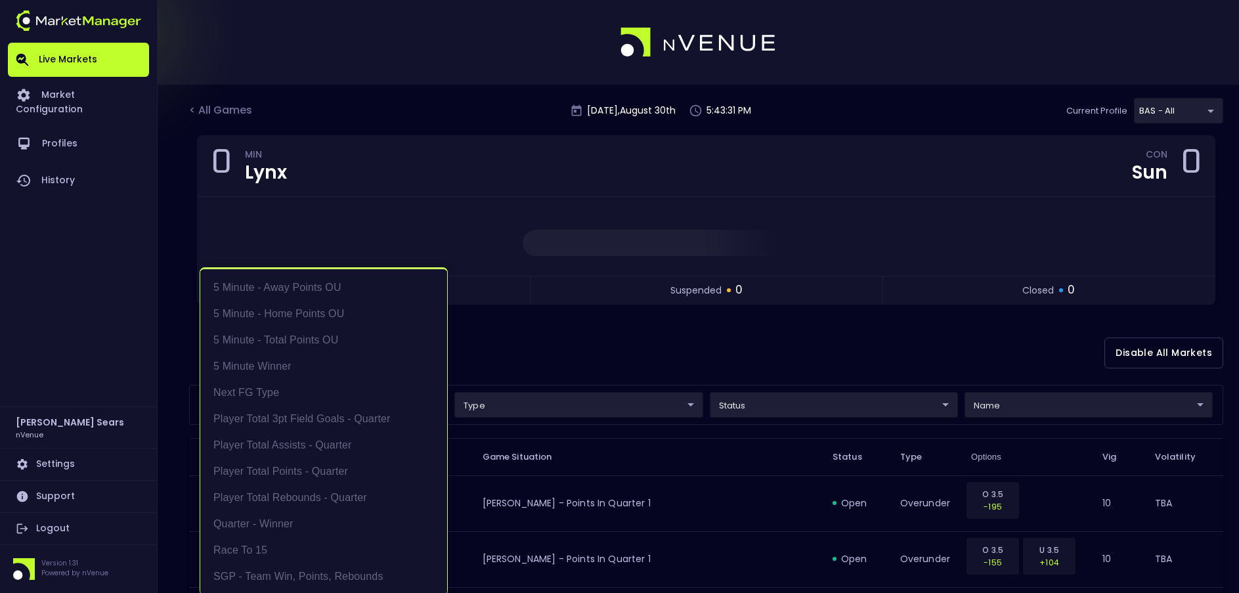
click at [542, 344] on div at bounding box center [619, 296] width 1239 height 593
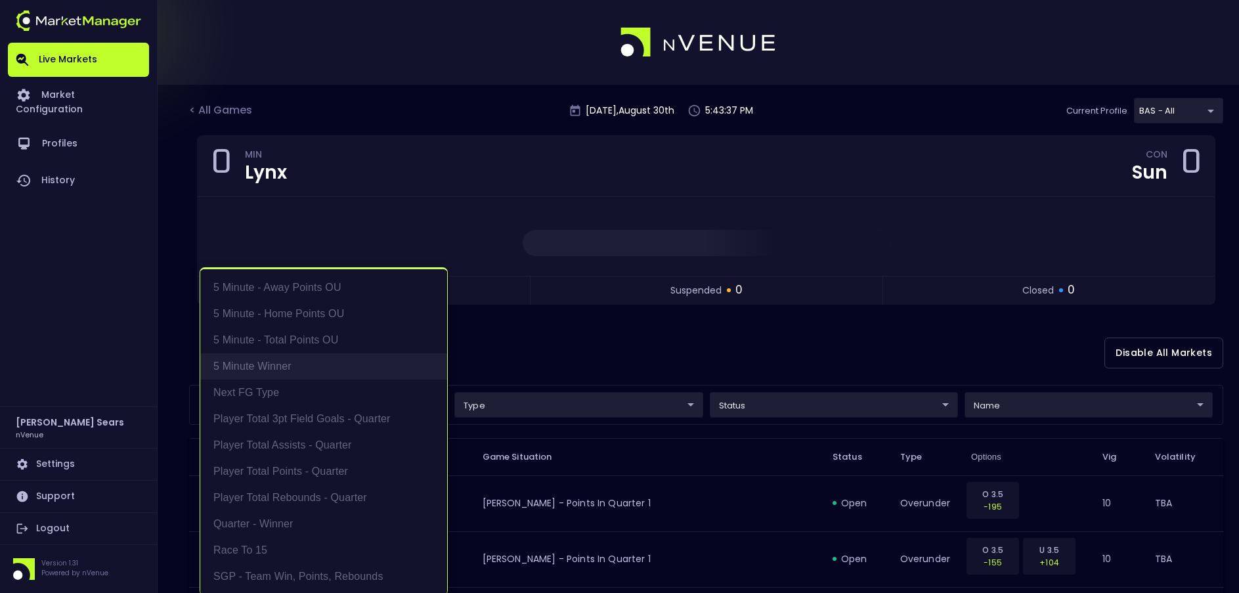
click at [272, 364] on li "5 Minute Winner" at bounding box center [323, 366] width 247 height 26
type input "5 Minute Winner"
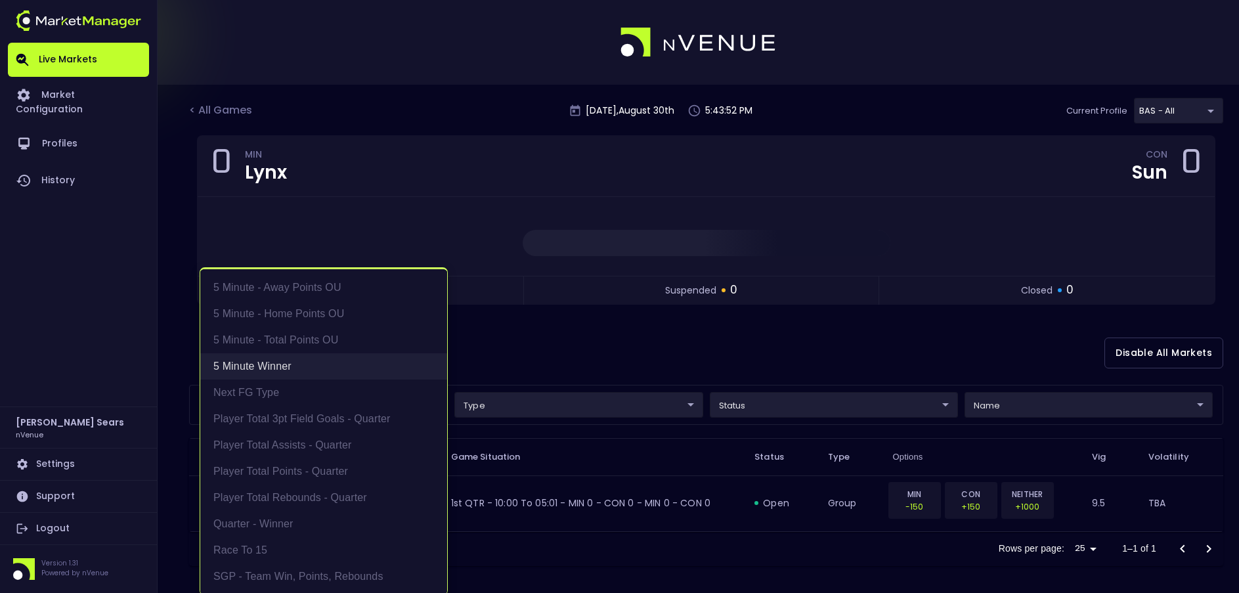
click at [280, 366] on li "5 Minute Winner" at bounding box center [323, 366] width 247 height 26
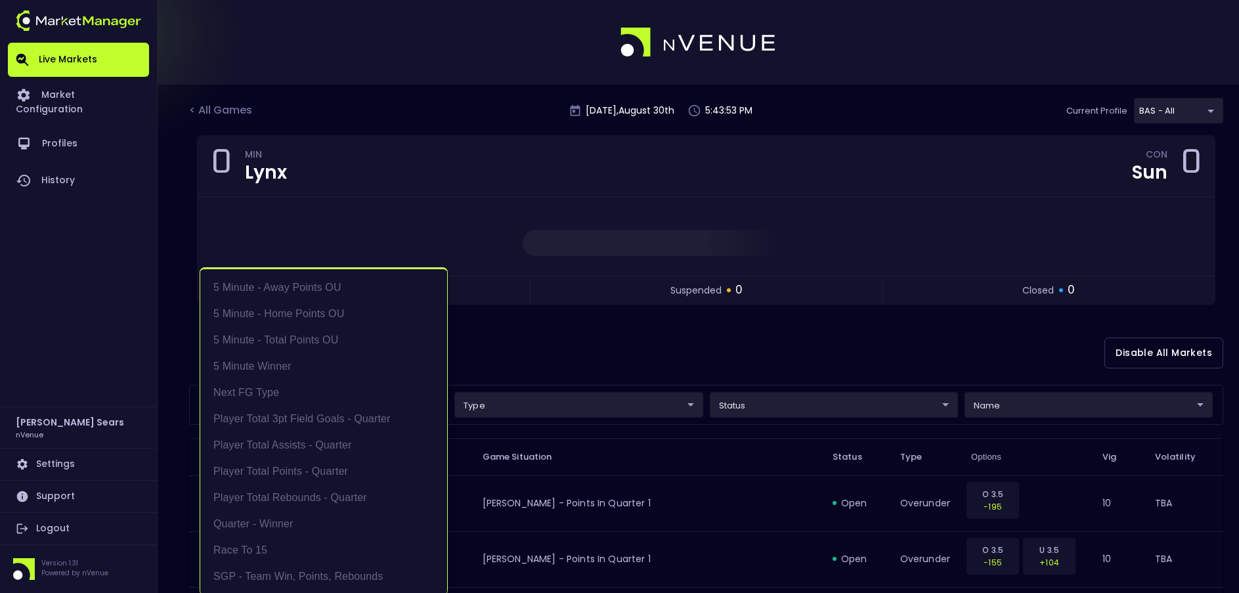
click at [514, 346] on div at bounding box center [619, 296] width 1239 height 593
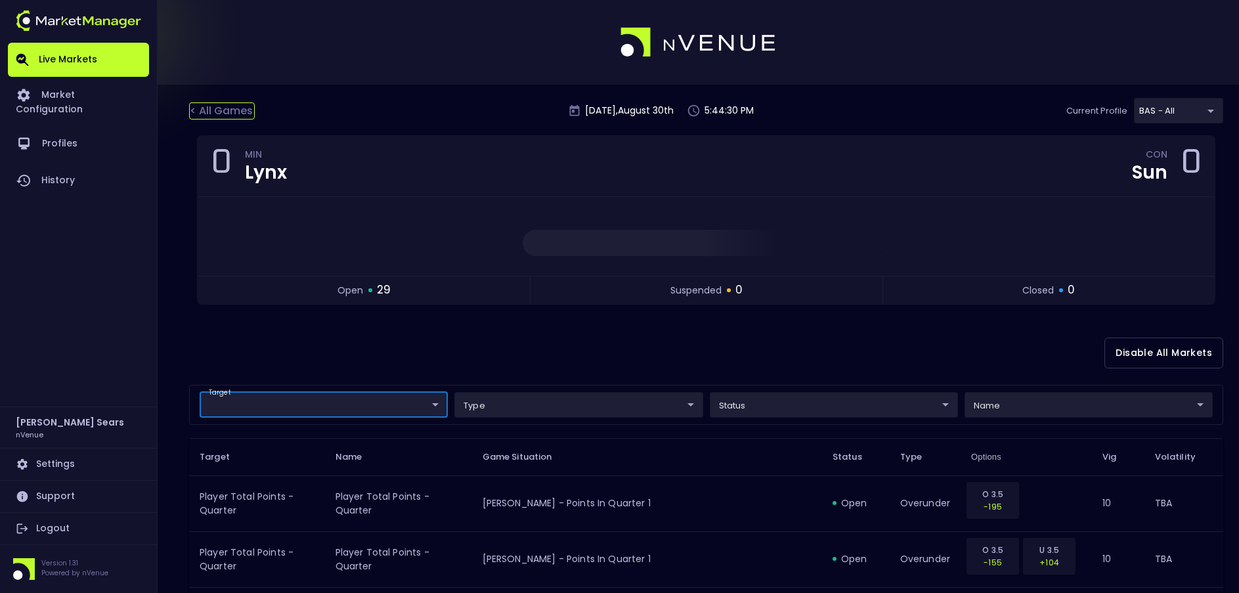
click at [217, 112] on div "< All Games" at bounding box center [222, 110] width 66 height 17
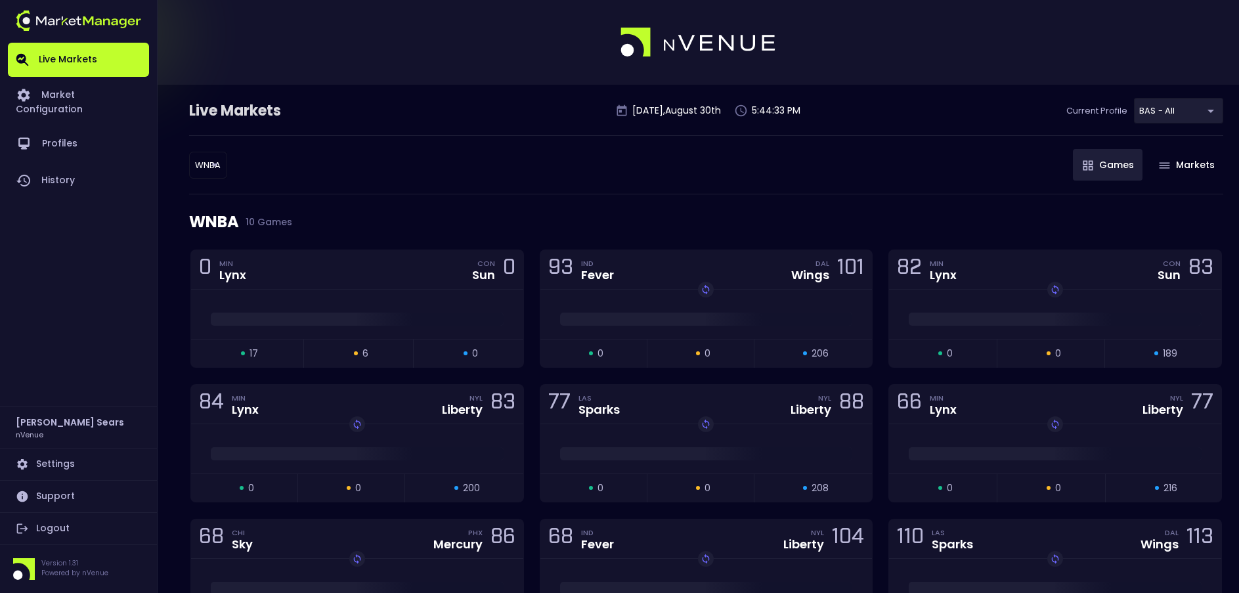
click at [217, 165] on body "Live Markets Market Configuration Profiles History Bruce Sears nVenue Settings …" at bounding box center [619, 419] width 1239 height 838
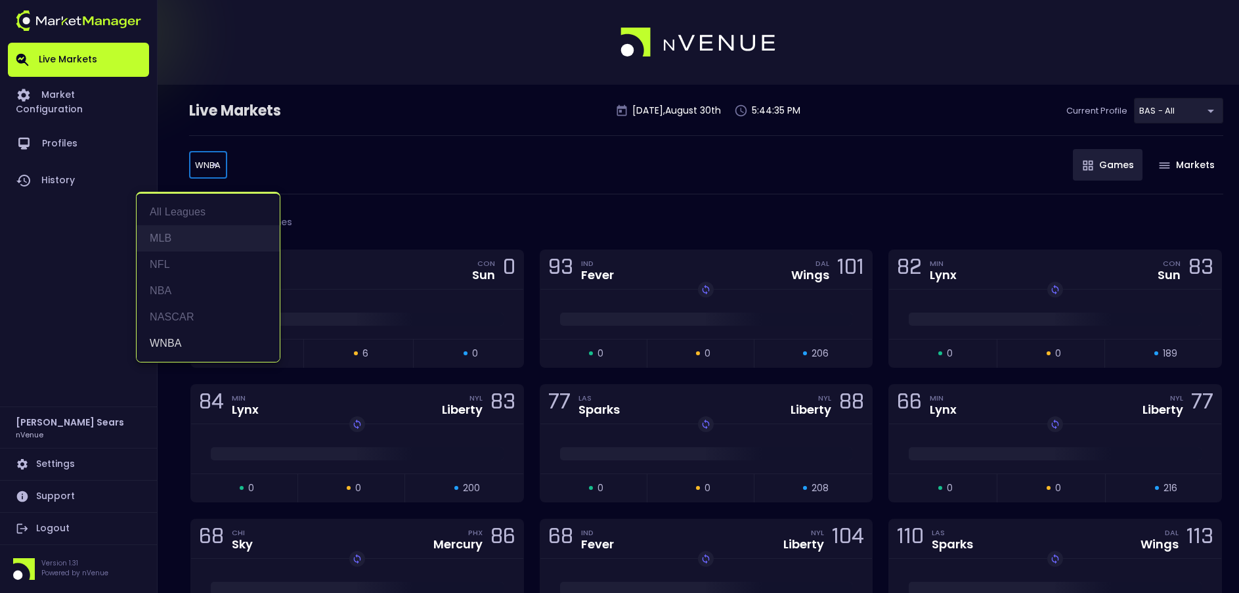
click at [173, 237] on li "MLB" at bounding box center [208, 238] width 143 height 26
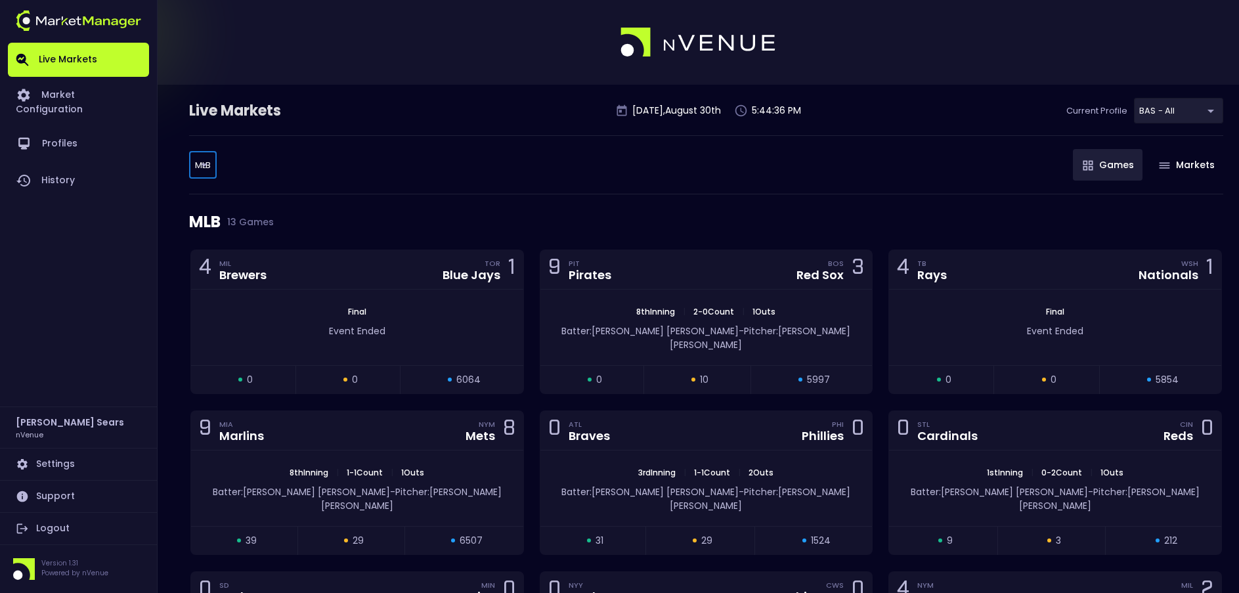
click at [207, 169] on body "Live Markets Market Configuration Profiles History Bruce Sears nVenue Settings …" at bounding box center [619, 545] width 1239 height 1090
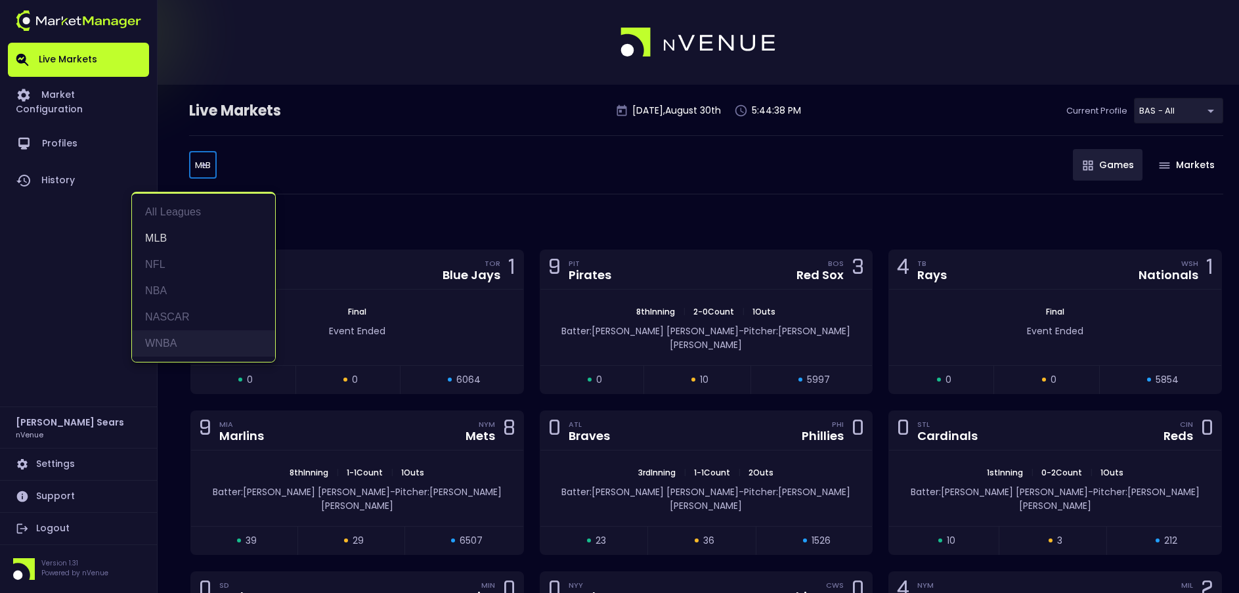
click at [165, 338] on li "WNBA" at bounding box center [203, 343] width 143 height 26
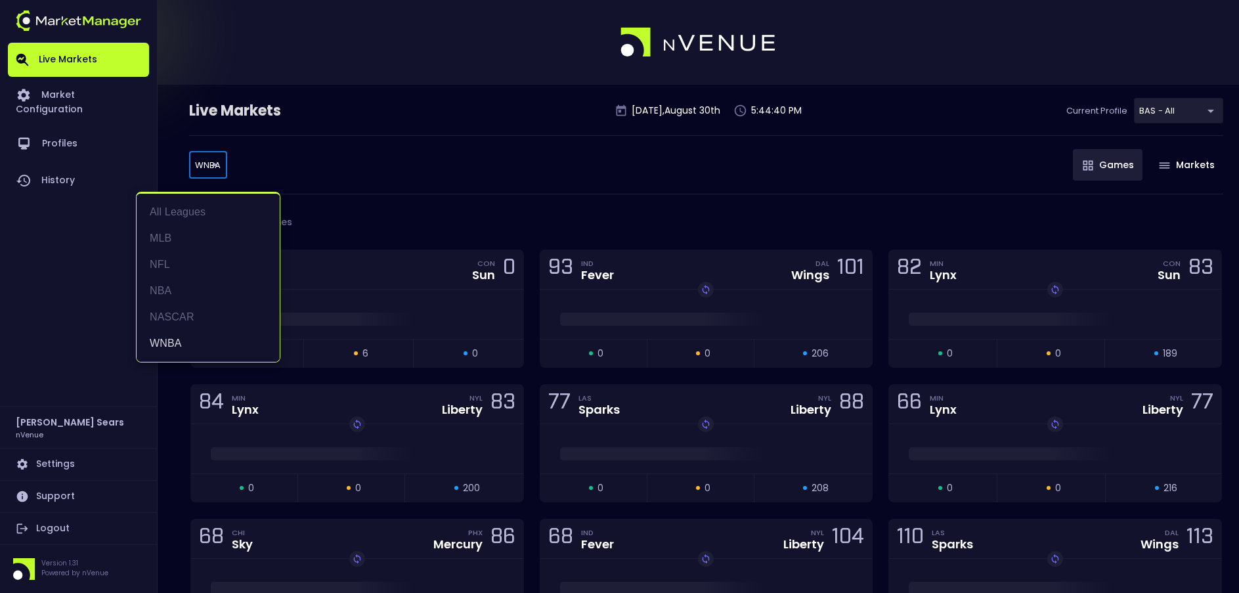
click at [197, 160] on body "Live Markets Market Configuration Profiles History Bruce Sears nVenue Settings …" at bounding box center [619, 419] width 1239 height 838
drag, startPoint x: 181, startPoint y: 343, endPoint x: 192, endPoint y: 305, distance: 40.5
click at [183, 340] on li "WNBA" at bounding box center [208, 343] width 143 height 26
click at [217, 171] on body "Live Markets Market Configuration Profiles History Bruce Sears nVenue Settings …" at bounding box center [619, 419] width 1239 height 838
click at [181, 241] on li "MLB" at bounding box center [208, 238] width 143 height 26
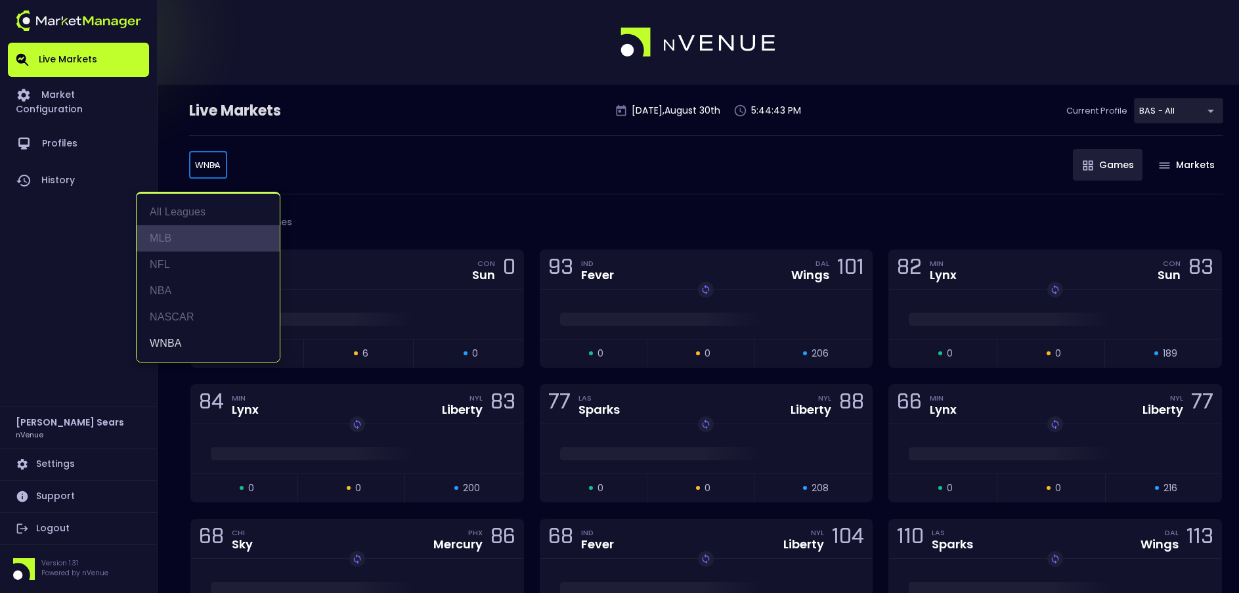
type input "MLB"
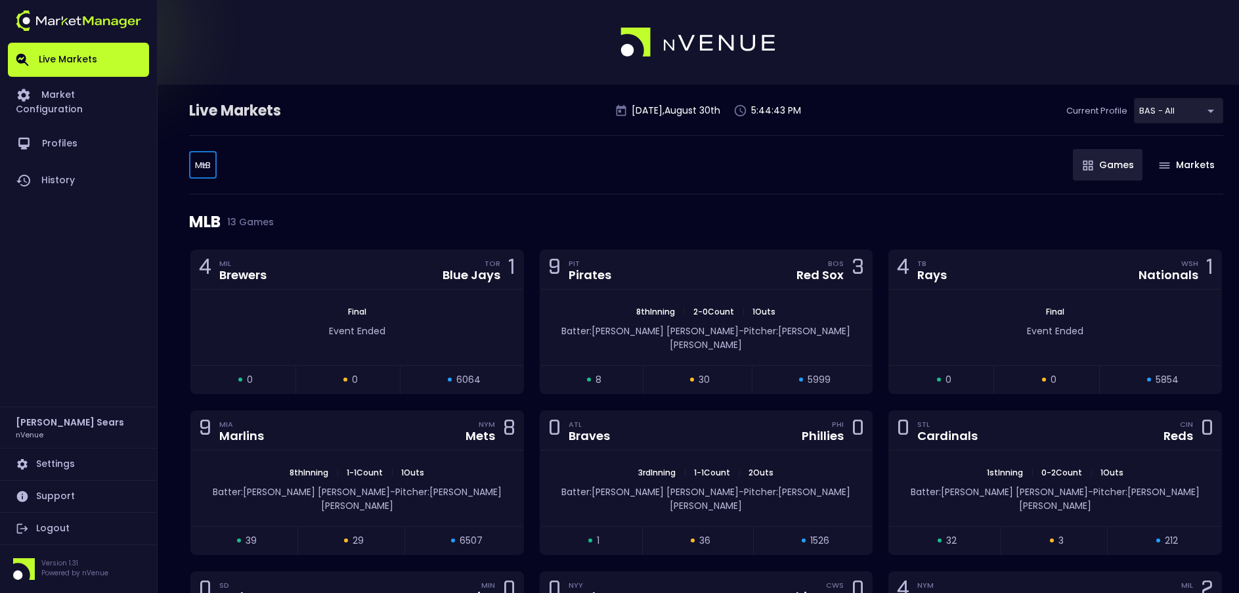
click at [209, 170] on body "Live Markets Market Configuration Profiles History Bruce Sears nVenue Settings …" at bounding box center [619, 545] width 1239 height 1090
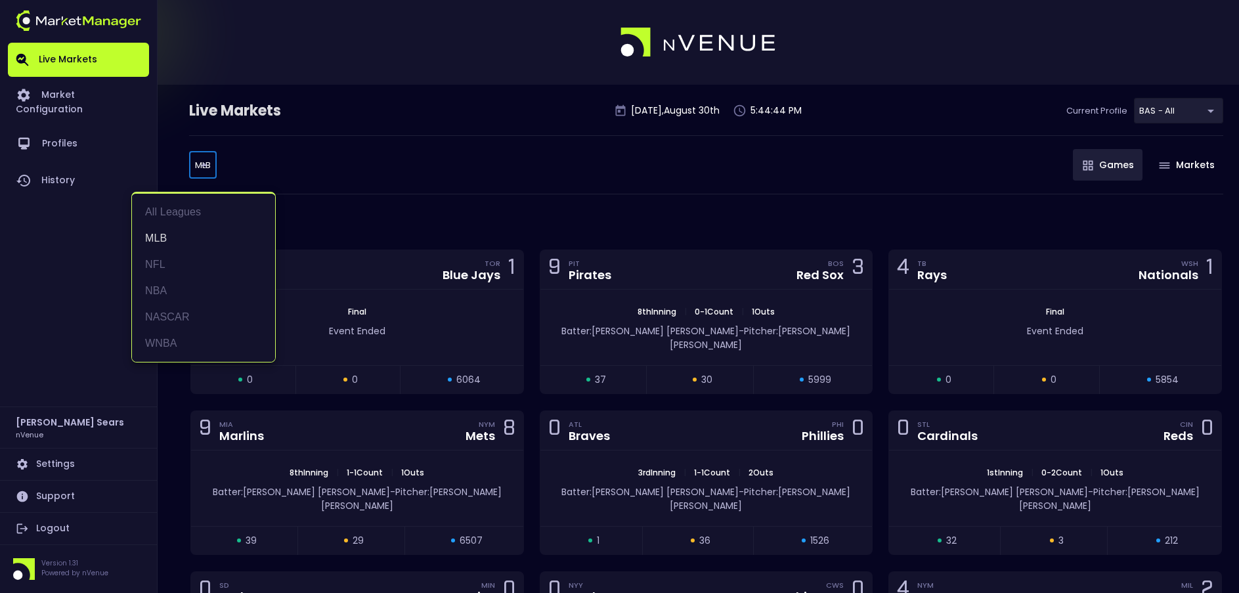
click at [364, 191] on div at bounding box center [619, 296] width 1239 height 593
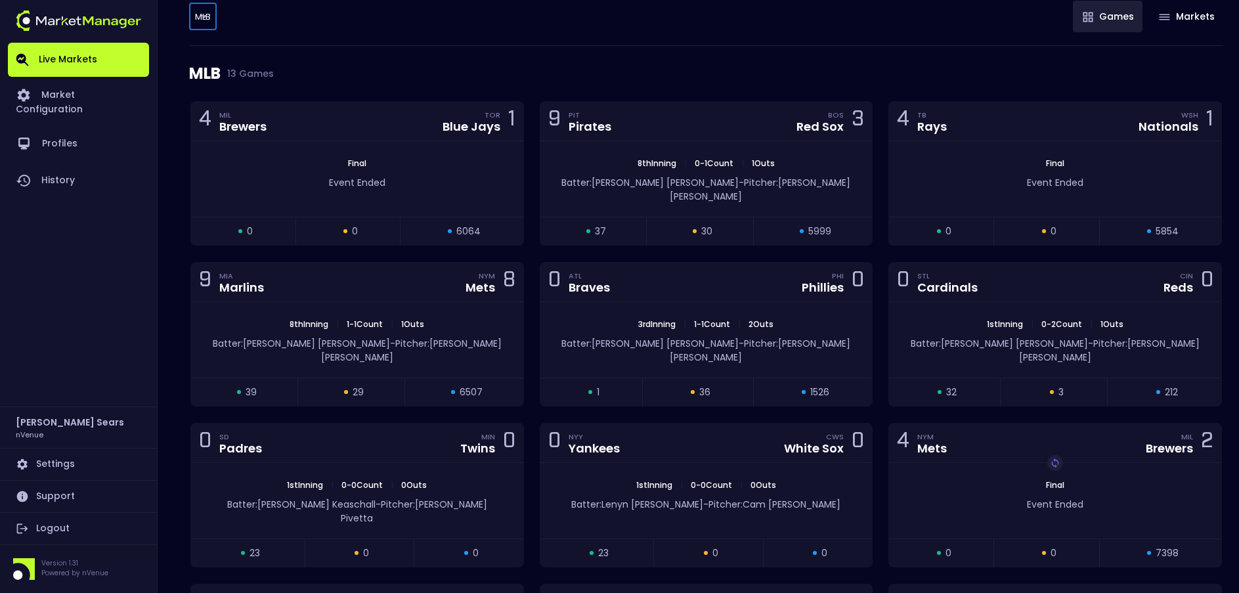
scroll to position [149, 0]
click at [1061, 318] on span "0 - 2 Count" at bounding box center [1061, 323] width 49 height 11
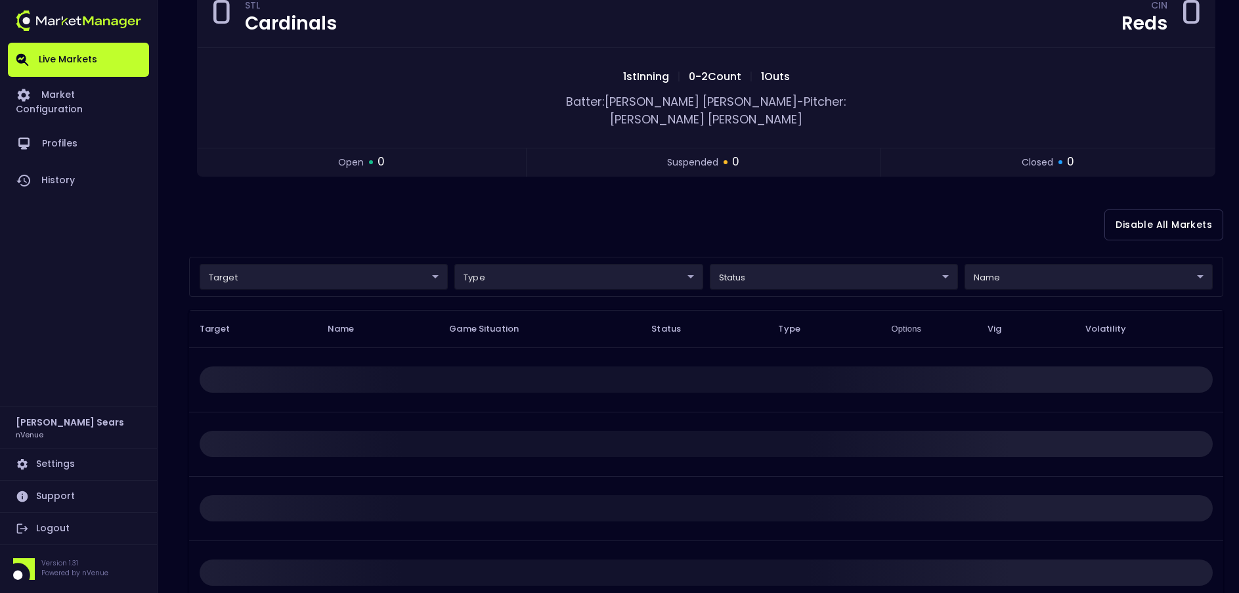
scroll to position [0, 0]
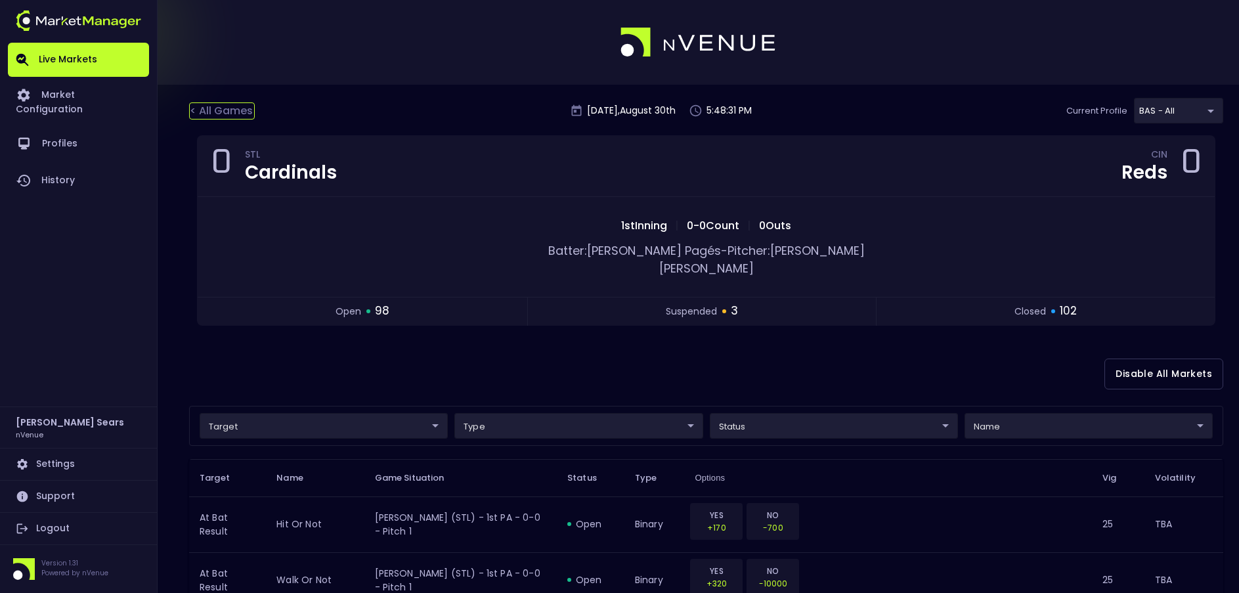
click at [228, 107] on div "< All Games" at bounding box center [222, 110] width 66 height 17
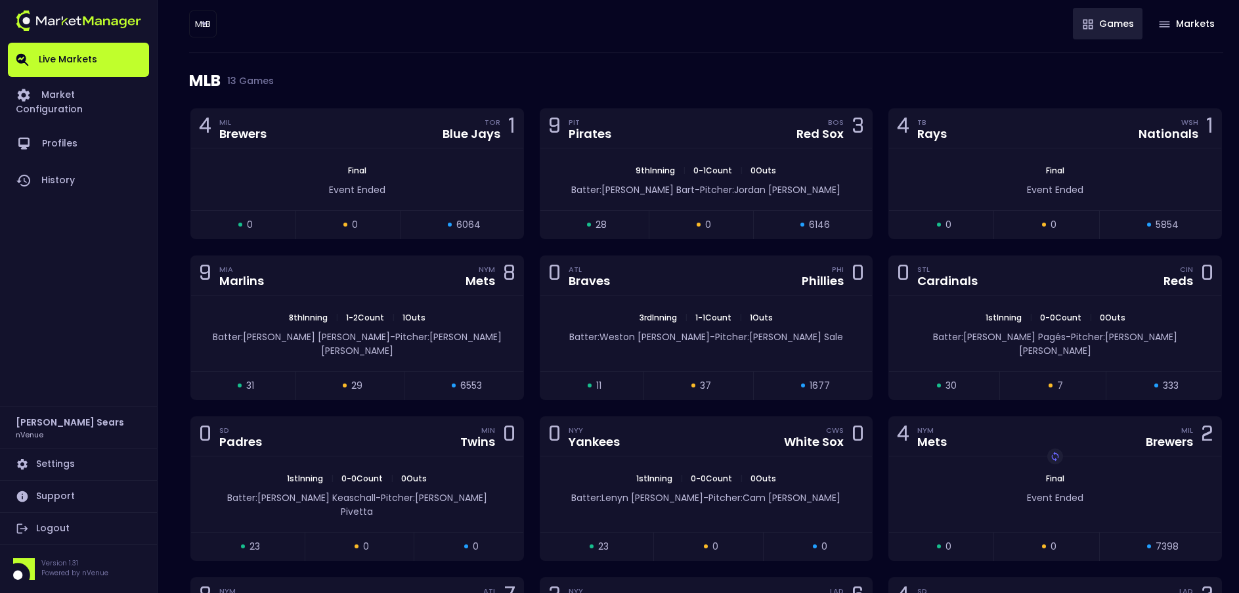
scroll to position [146, 0]
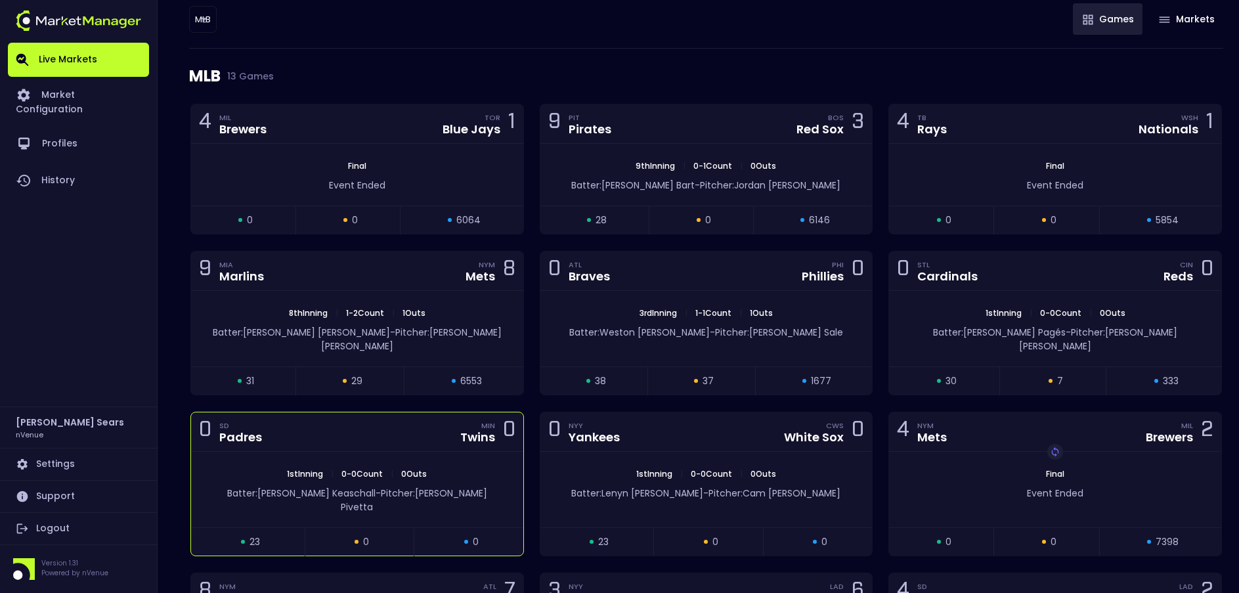
click at [492, 468] on div "1st Inning | 0 - 0 Count | 0 Outs" at bounding box center [357, 474] width 332 height 12
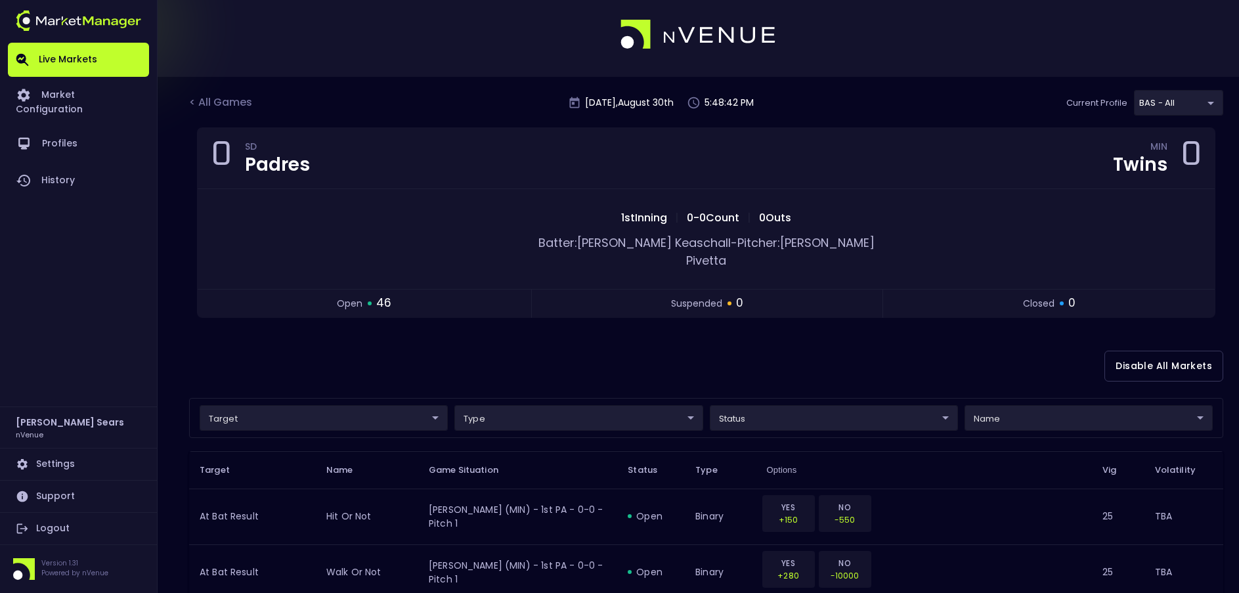
scroll to position [0, 0]
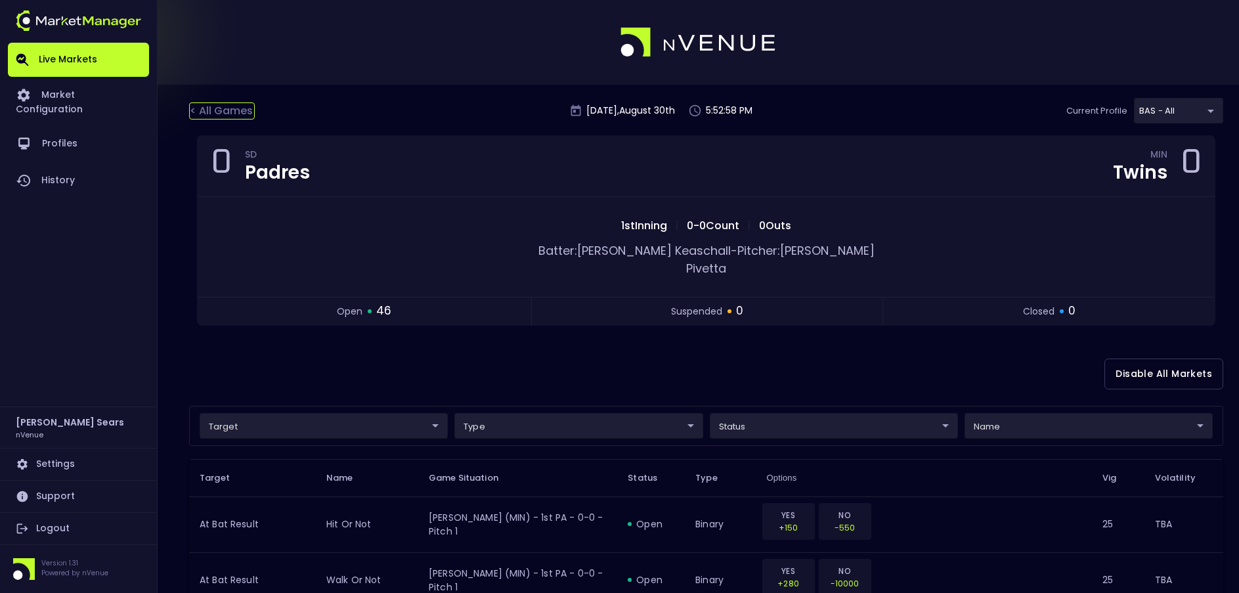
click at [237, 110] on div "< All Games" at bounding box center [222, 110] width 66 height 17
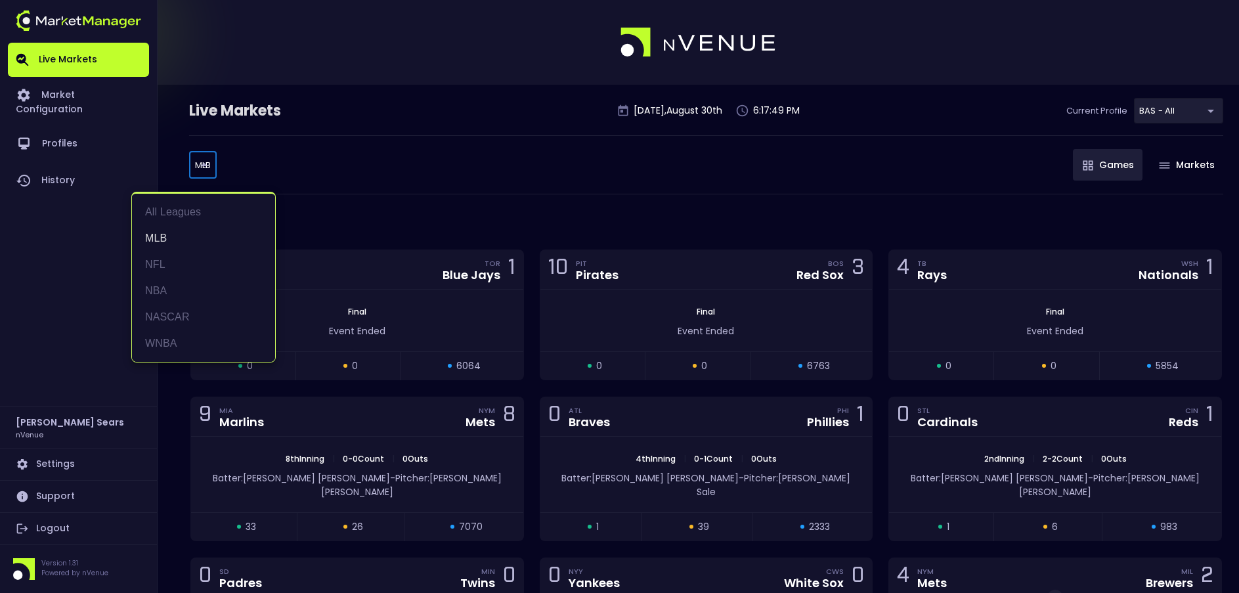
click at [202, 165] on body "Live Markets Market Configuration Profiles History Bruce Sears nVenue Settings …" at bounding box center [619, 538] width 1239 height 1076
click at [340, 191] on div at bounding box center [619, 296] width 1239 height 593
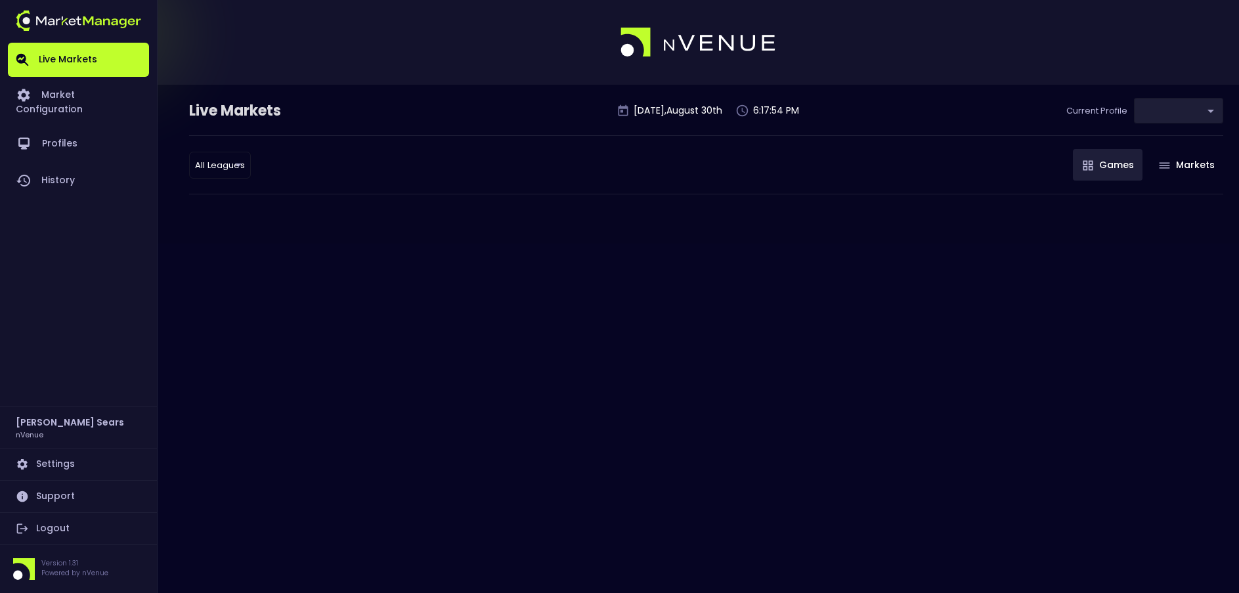
type input "0d810fa5-e353-4d9c-b11d-31f095cae871"
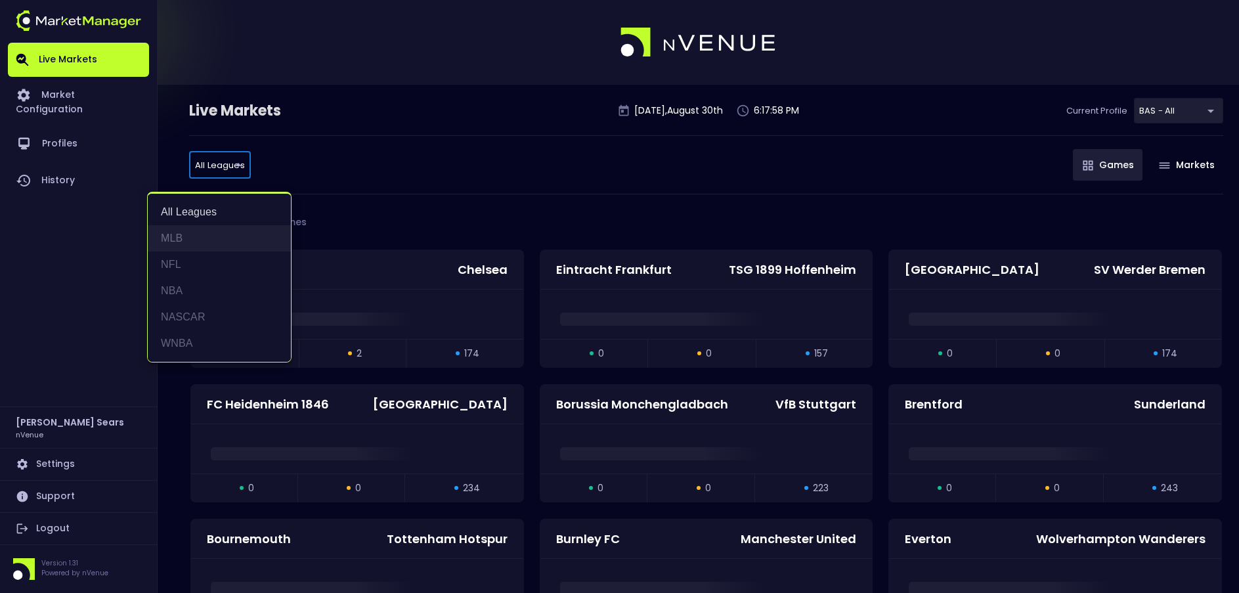
click at [174, 235] on li "MLB" at bounding box center [219, 238] width 143 height 26
type input "MLB"
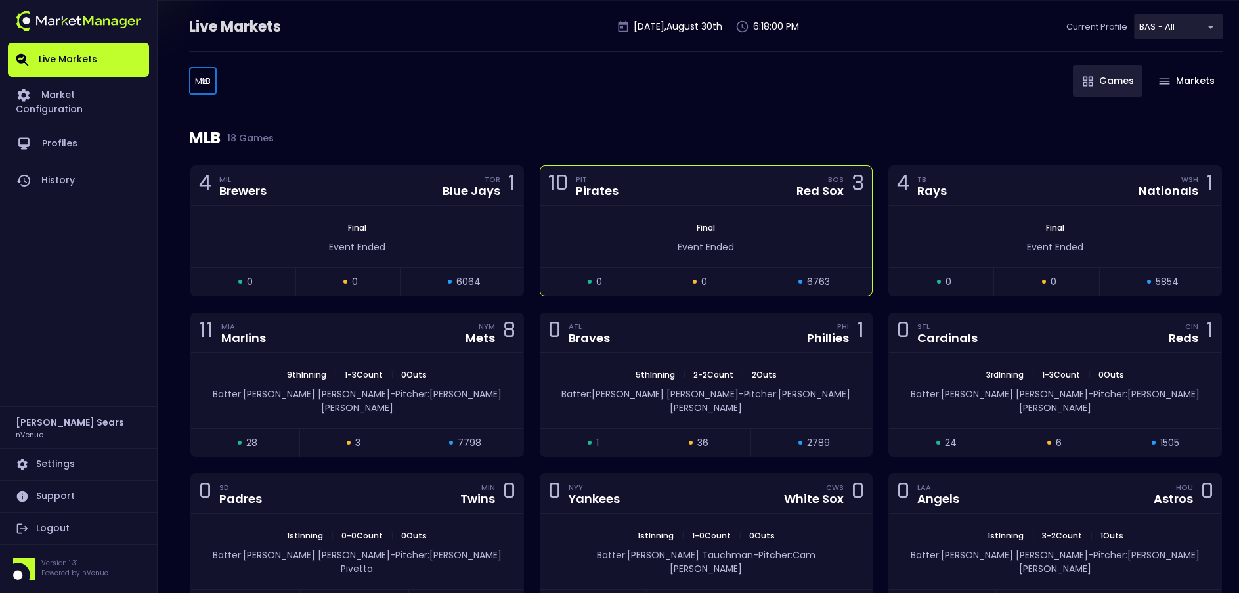
scroll to position [86, 0]
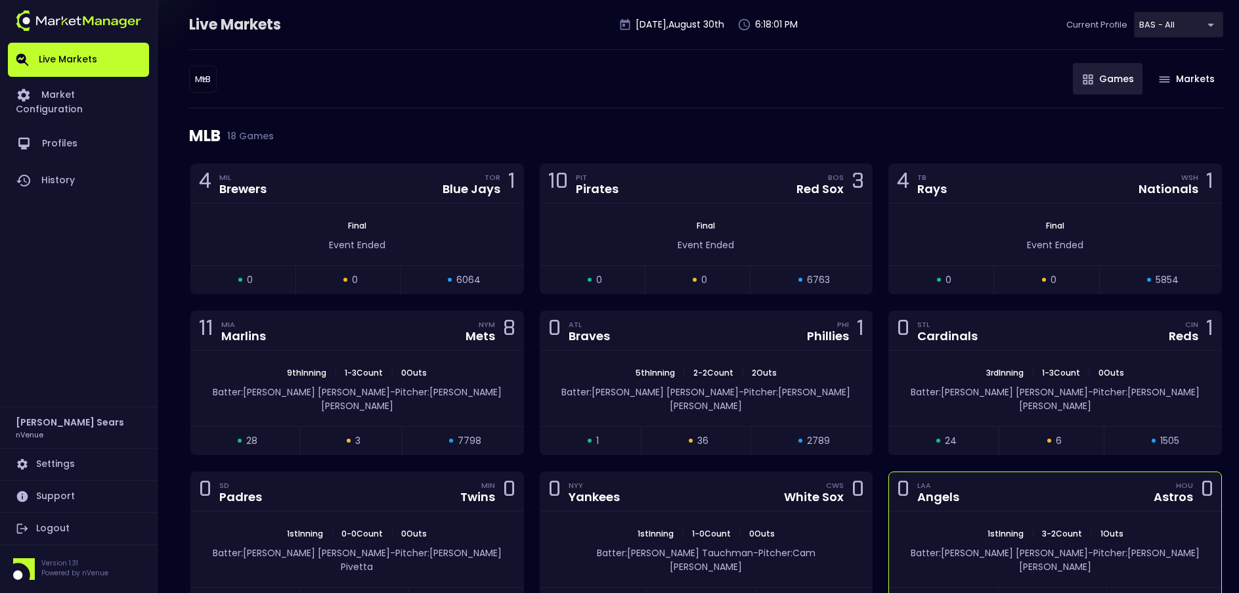
click at [1001, 472] on div "0 LAA Angels HOU Astros 0" at bounding box center [1055, 491] width 332 height 39
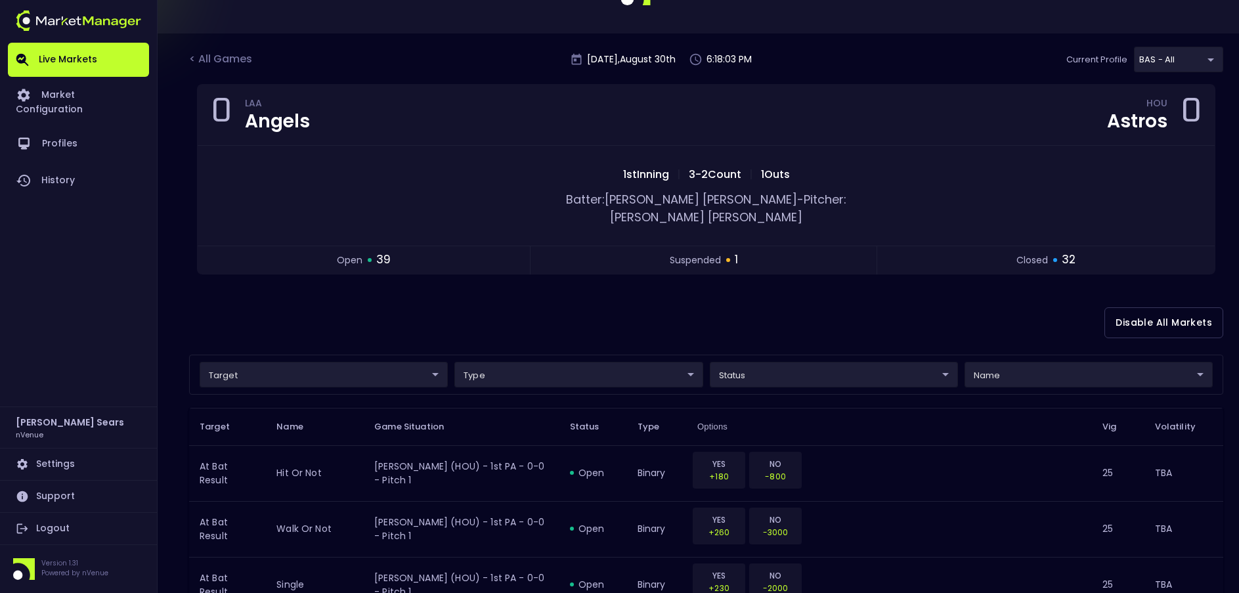
scroll to position [58, 0]
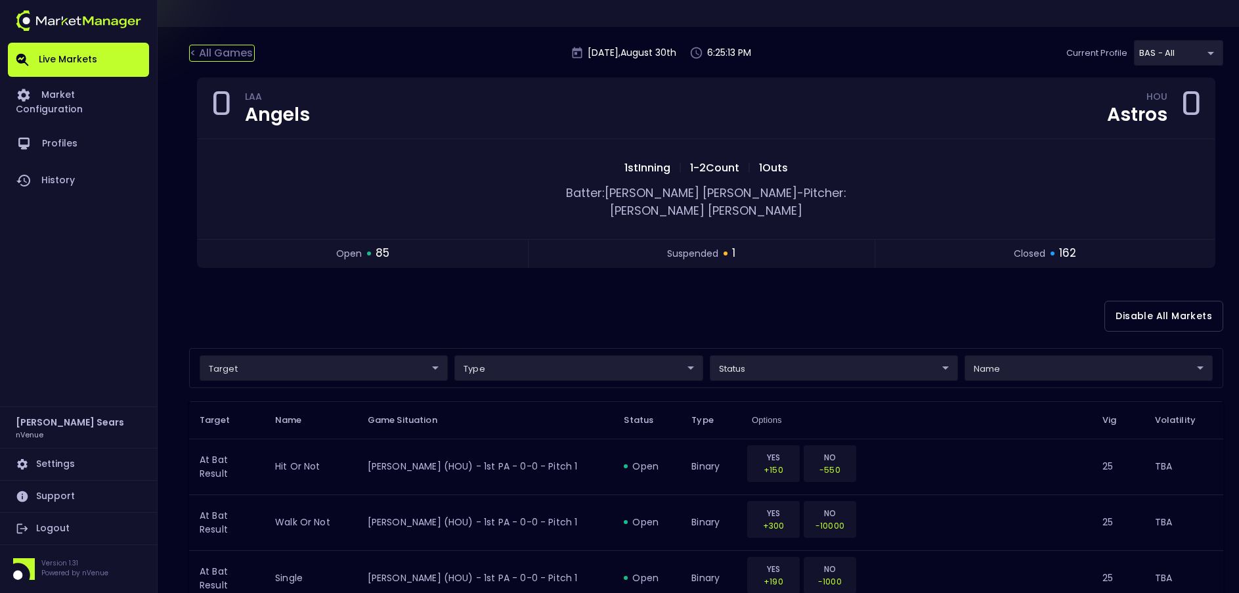
click at [227, 53] on div "< All Games" at bounding box center [222, 53] width 66 height 17
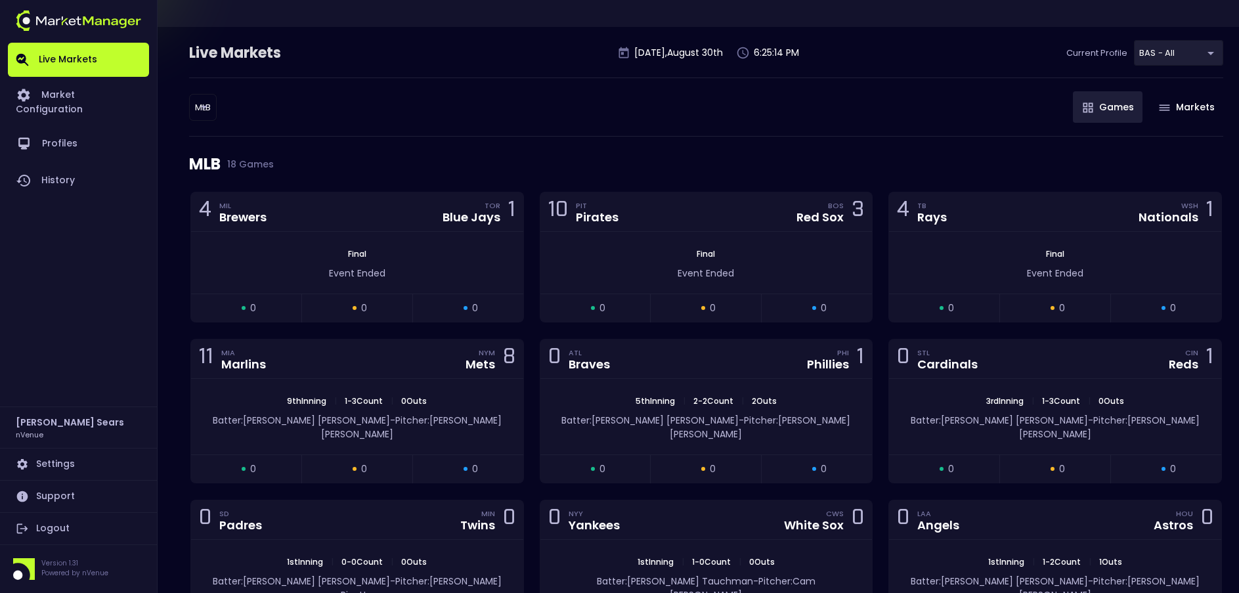
scroll to position [0, 0]
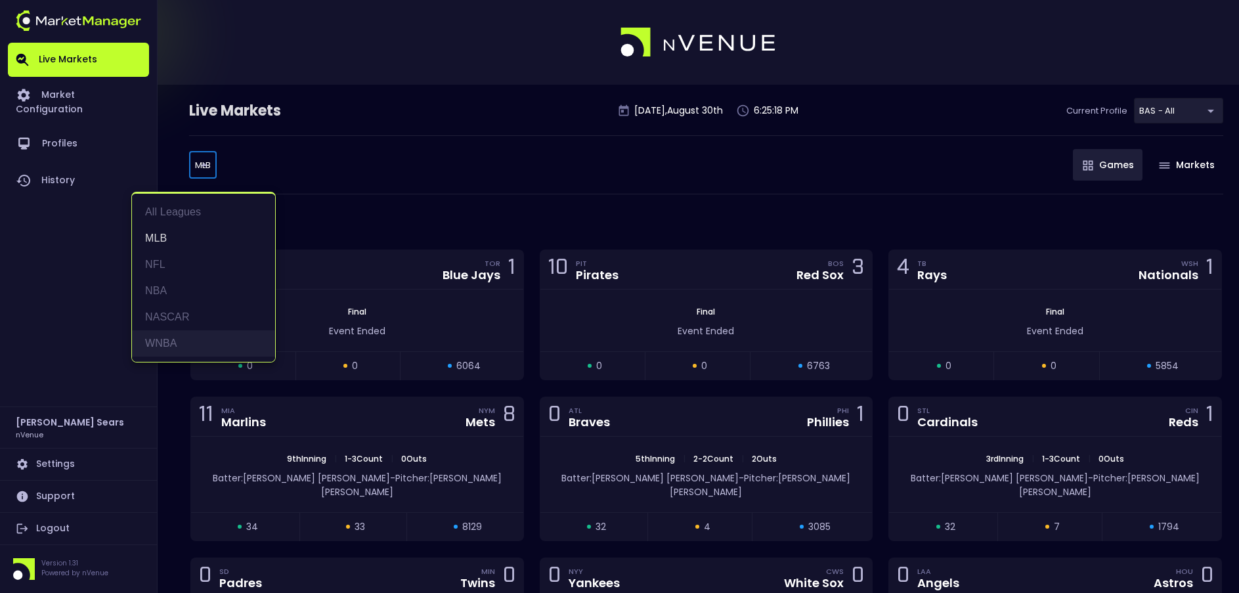
click at [168, 340] on li "WNBA" at bounding box center [203, 343] width 143 height 26
type input "WNBA"
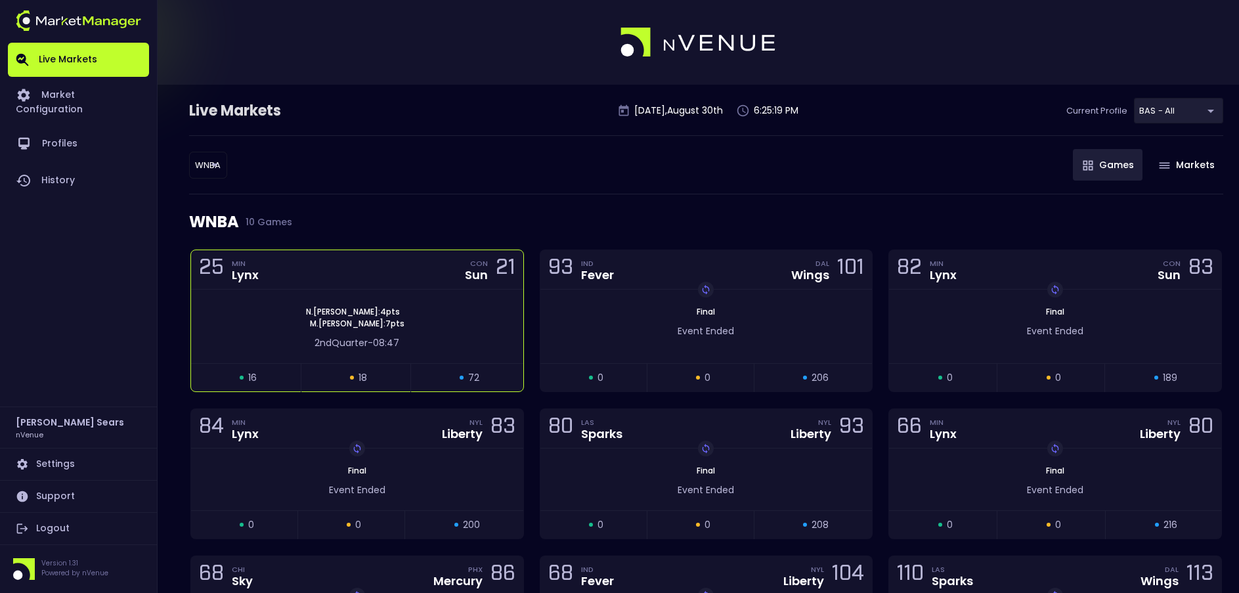
click at [410, 286] on div "25 MIN Lynx CON Sun 21" at bounding box center [357, 269] width 332 height 39
